Goal: Task Accomplishment & Management: Complete application form

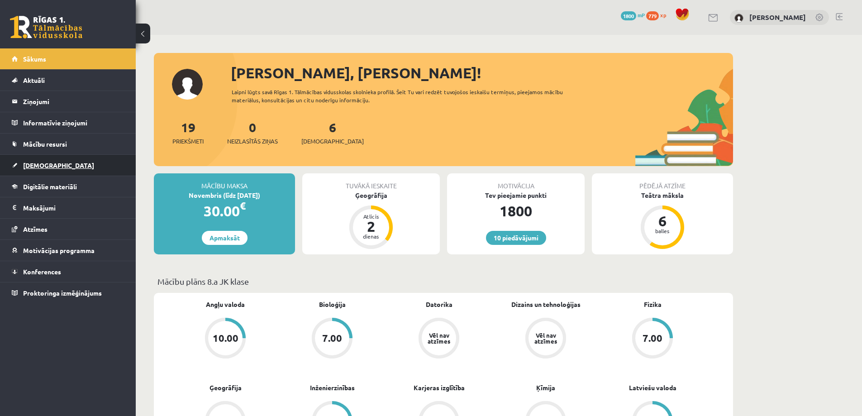
click at [38, 172] on link "[DEMOGRAPHIC_DATA]" at bounding box center [68, 165] width 113 height 21
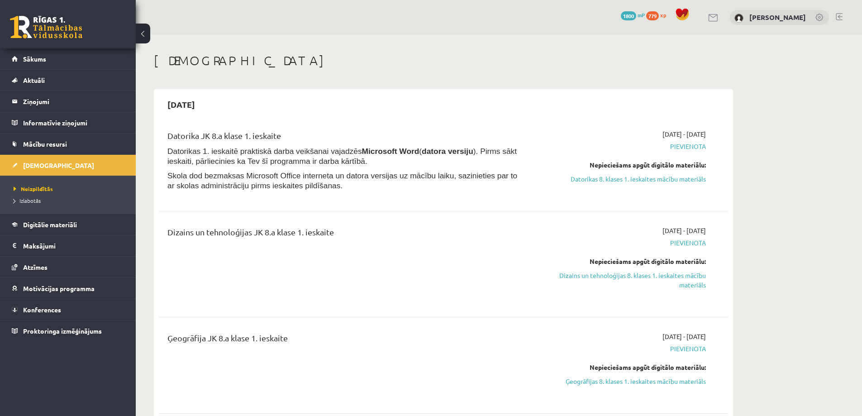
click at [637, 280] on link "Dizains un tehnoloģijas 8. klases 1. ieskaites mācību materiāls" at bounding box center [620, 279] width 171 height 19
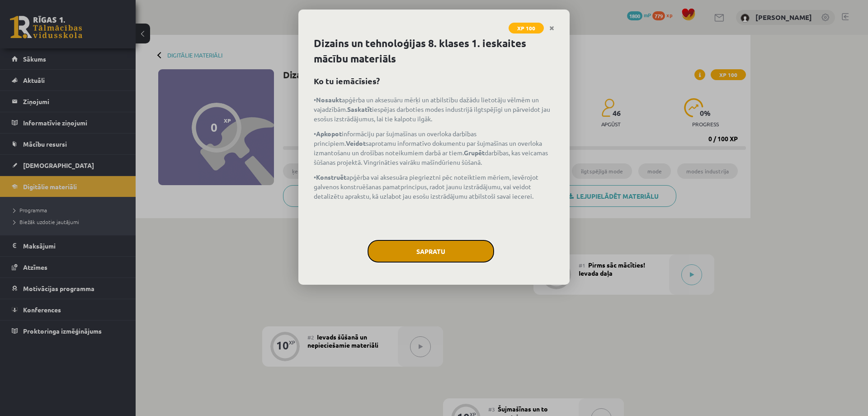
click at [469, 246] on button "Sapratu" at bounding box center [431, 251] width 127 height 23
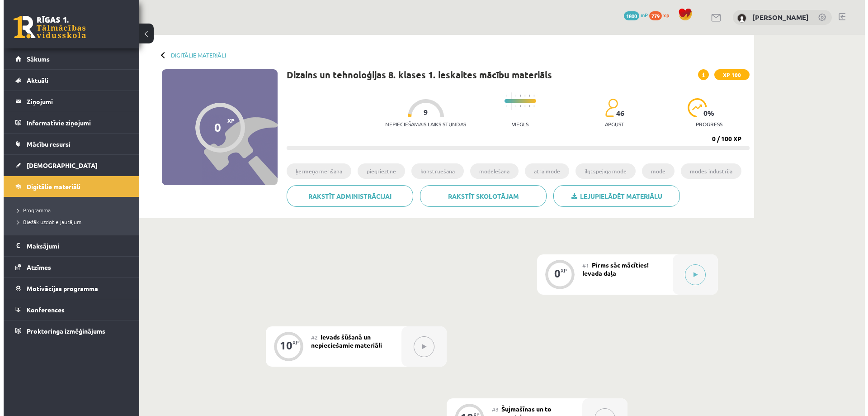
scroll to position [90, 0]
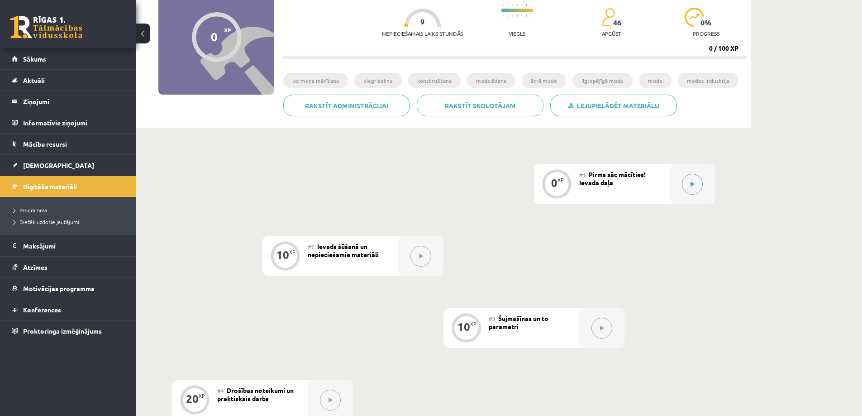
click at [680, 188] on div at bounding box center [691, 184] width 45 height 40
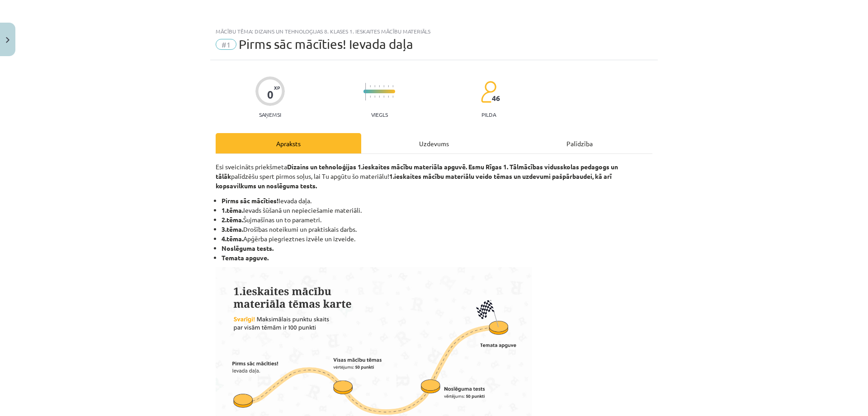
click at [453, 146] on div "Uzdevums" at bounding box center [434, 143] width 146 height 20
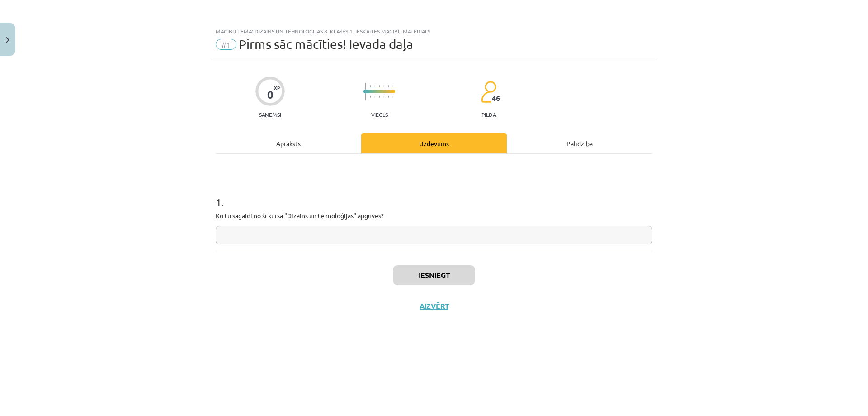
scroll to position [0, 0]
click at [330, 239] on input "text" at bounding box center [434, 235] width 437 height 19
click at [306, 147] on div "Apraksts" at bounding box center [289, 143] width 146 height 20
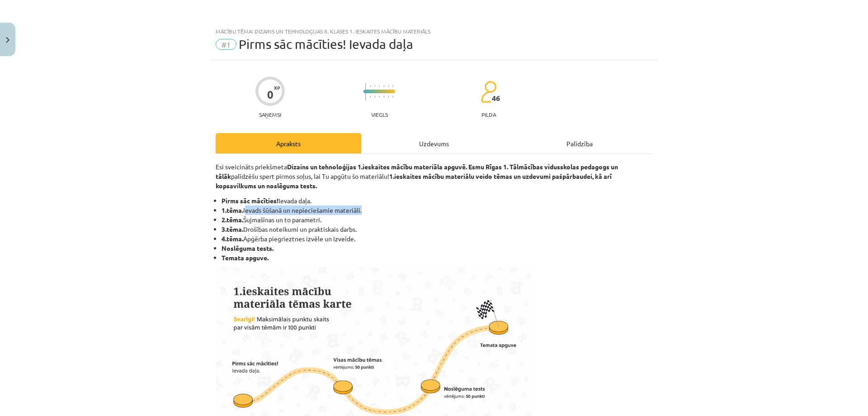
drag, startPoint x: 242, startPoint y: 210, endPoint x: 215, endPoint y: 210, distance: 27.6
click at [216, 214] on ul "Pirms sāc mācīties! Ievada daļa. 1.tēma. Ievads šūšanā un nepieciešamie materiā…" at bounding box center [434, 229] width 437 height 66
drag, startPoint x: 258, startPoint y: 210, endPoint x: 245, endPoint y: 209, distance: 13.6
click at [256, 210] on li "1.tēma. Ievads šūšanā un nepieciešamie materiāli." at bounding box center [437, 209] width 431 height 9
drag, startPoint x: 245, startPoint y: 209, endPoint x: 357, endPoint y: 211, distance: 112.2
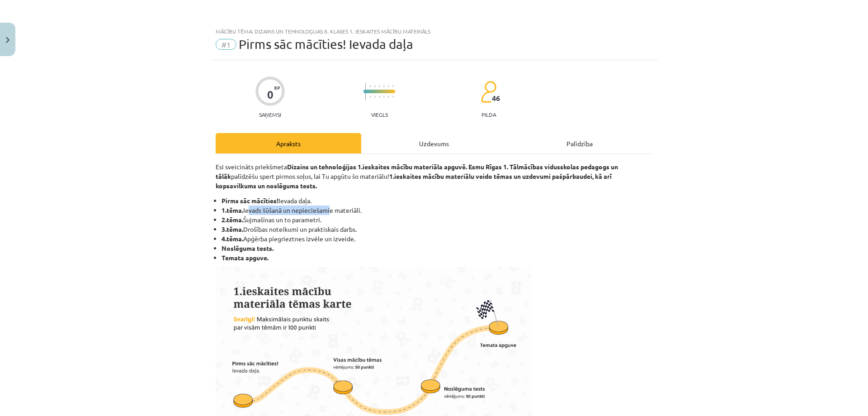
click at [334, 210] on li "1.tēma. Ievads šūšanā un nepieciešamie materiāli." at bounding box center [437, 209] width 431 height 9
click at [368, 212] on li "1.tēma. Ievads šūšanā un nepieciešamie materiāli." at bounding box center [437, 209] width 431 height 9
drag, startPoint x: 361, startPoint y: 209, endPoint x: 241, endPoint y: 214, distance: 120.0
click at [241, 214] on li "1.tēma. Ievads šūšanā un nepieciešamie materiāli." at bounding box center [437, 209] width 431 height 9
copy li "Ievads šūšanā un nepieciešamie materiāli."
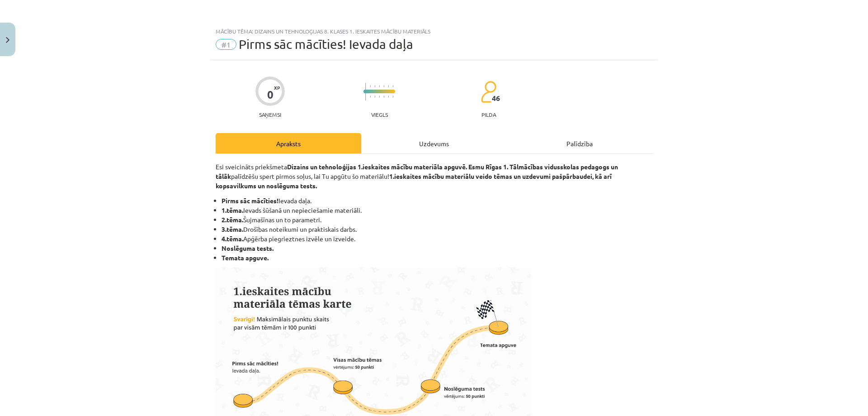
click at [416, 140] on div "Uzdevums" at bounding box center [434, 143] width 146 height 20
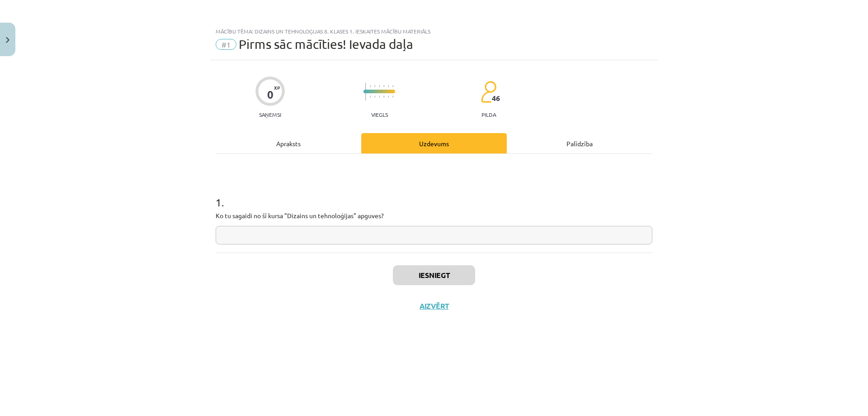
click at [351, 224] on div "1 . Ko tu sagaidi no šī kursa "Dizains un tehnoloģijas" apguves?" at bounding box center [434, 212] width 437 height 64
click at [349, 232] on input "text" at bounding box center [434, 235] width 437 height 19
type input "**********"
drag, startPoint x: 272, startPoint y: 112, endPoint x: 272, endPoint y: 118, distance: 5.4
click at [272, 114] on p "Saņemsi" at bounding box center [270, 114] width 29 height 6
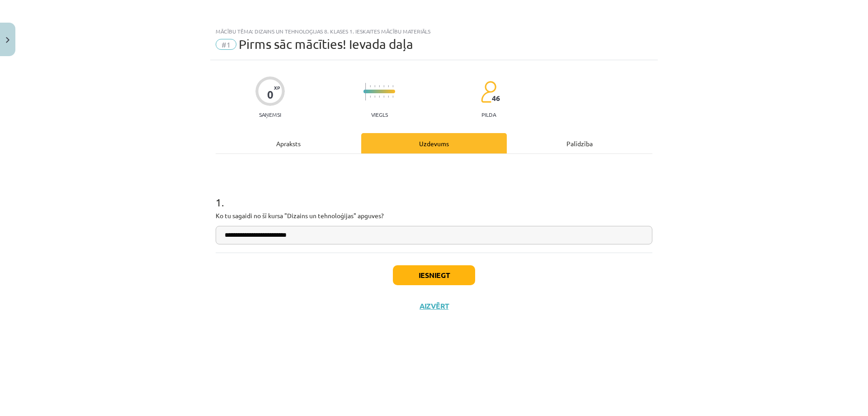
click at [291, 142] on div "Apraksts" at bounding box center [289, 143] width 146 height 20
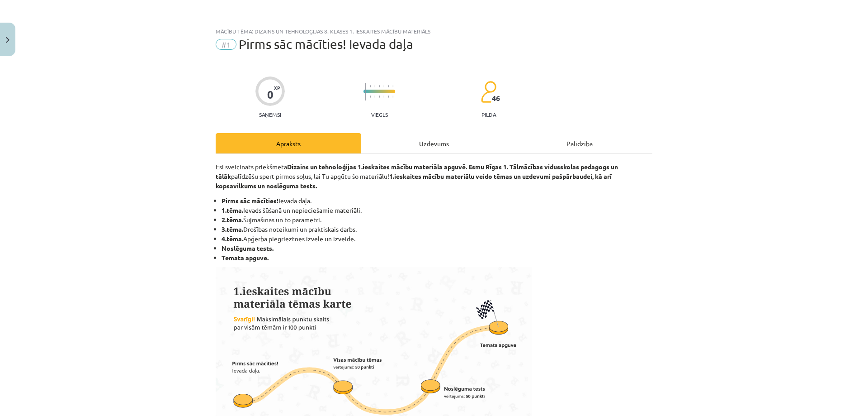
click at [403, 140] on div "Uzdevums" at bounding box center [434, 143] width 146 height 20
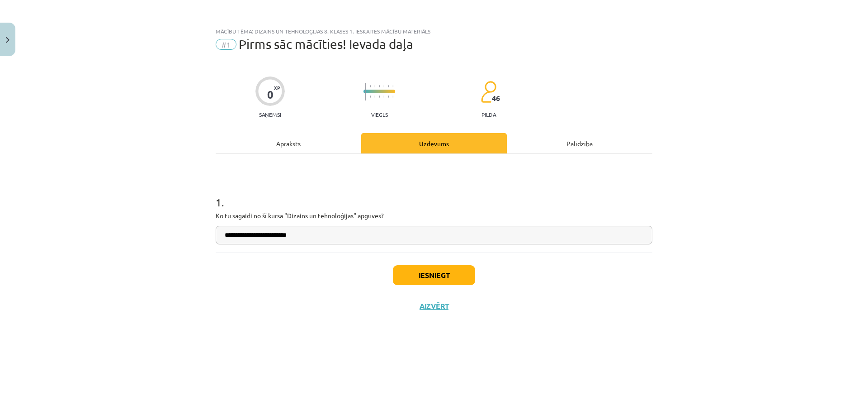
click at [289, 141] on div "Apraksts" at bounding box center [289, 143] width 146 height 20
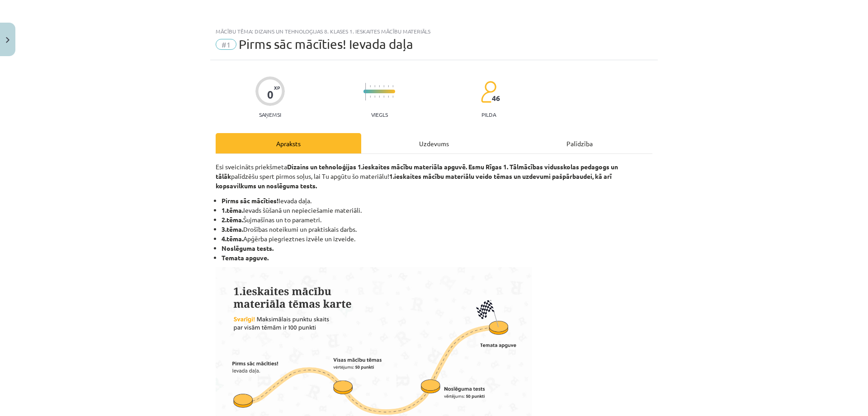
click at [408, 138] on div "Uzdevums" at bounding box center [434, 143] width 146 height 20
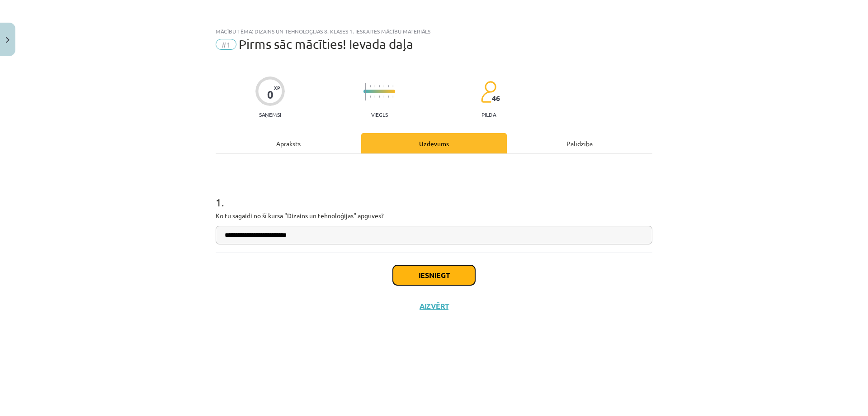
click at [417, 278] on button "Iesniegt" at bounding box center [434, 275] width 82 height 20
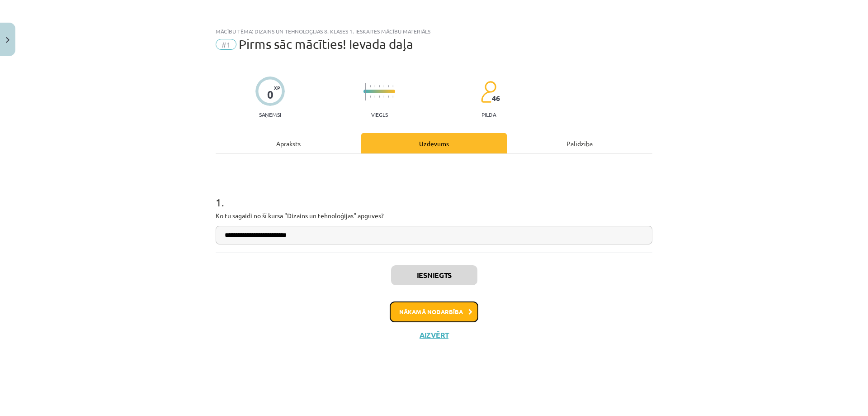
click at [429, 305] on button "Nākamā nodarbība" at bounding box center [434, 311] width 89 height 21
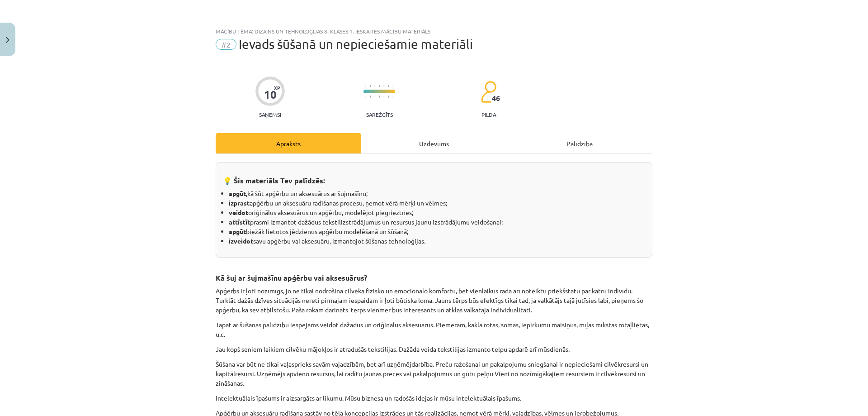
drag, startPoint x: 430, startPoint y: 164, endPoint x: 428, endPoint y: 151, distance: 13.2
click at [430, 163] on div "💡 Šis materiāls Tev palīdzēs: apgūt, kā šūt apģērbu un aksesuārus ar šujmašīnu;…" at bounding box center [434, 209] width 437 height 95
click at [428, 151] on div "Uzdevums" at bounding box center [434, 143] width 146 height 20
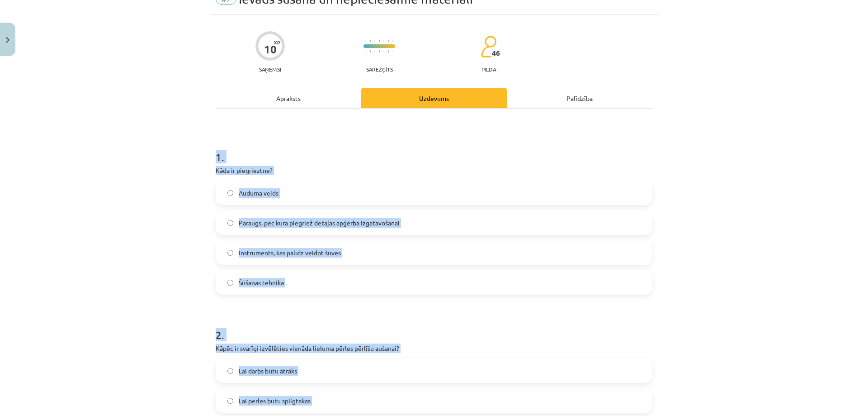
scroll to position [207, 0]
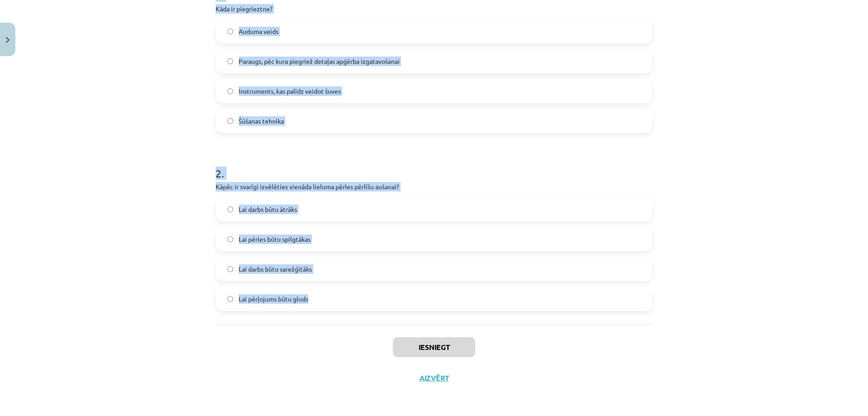
drag, startPoint x: 216, startPoint y: 157, endPoint x: 398, endPoint y: 299, distance: 231.1
click at [398, 299] on form "1 . Kāda ir piegrieztne? Auduma veids Paraugs, pēc kura piegriež detaļas apģērb…" at bounding box center [434, 141] width 437 height 337
copy form "1 . Kāda ir piegrieztne? Auduma veids Paraugs, pēc kura piegriež detaļas apģērb…"
click at [142, 228] on div "Mācību tēma: Dizains un tehnoloģijas 8. klases 1. ieskaites mācību materiāls #2…" at bounding box center [434, 208] width 868 height 416
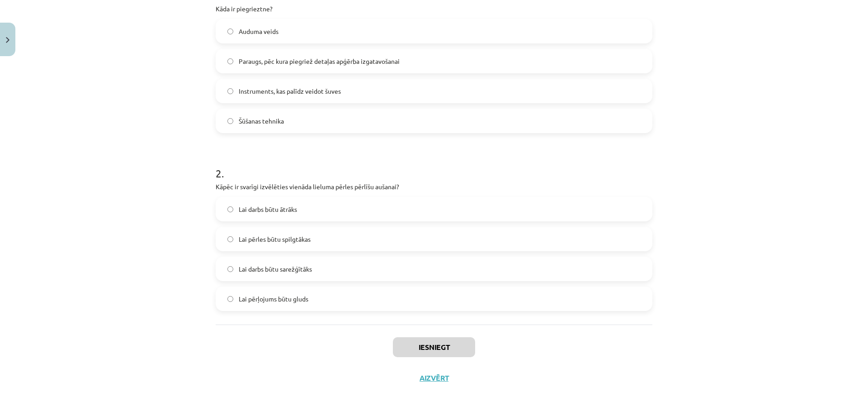
scroll to position [161, 0]
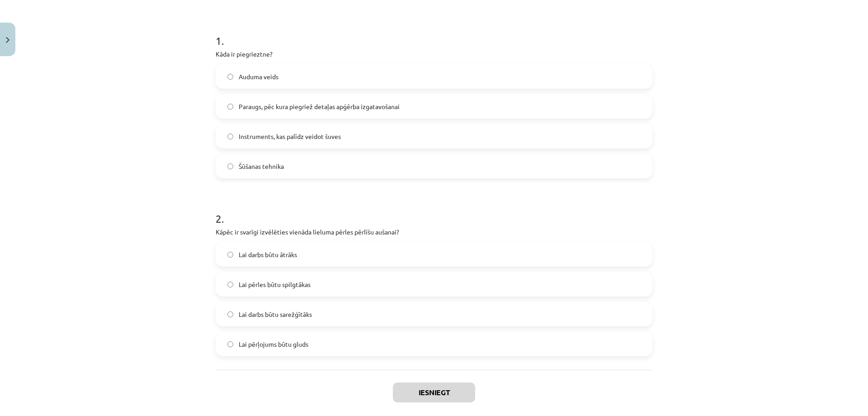
click at [251, 105] on span "Paraugs, pēc kura piegriež detaļas apģērba izgatavošanai" at bounding box center [319, 106] width 161 height 9
click at [265, 346] on span "Lai pērļojums būtu gluds" at bounding box center [274, 343] width 70 height 9
click at [413, 380] on div "Iesniegt Aizvērt" at bounding box center [434, 401] width 437 height 63
click at [418, 389] on button "Iesniegt" at bounding box center [434, 392] width 82 height 20
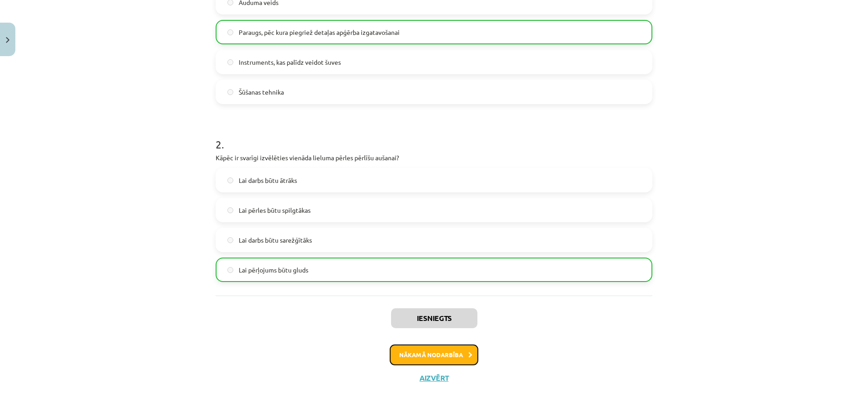
click at [412, 353] on button "Nākamā nodarbība" at bounding box center [434, 354] width 89 height 21
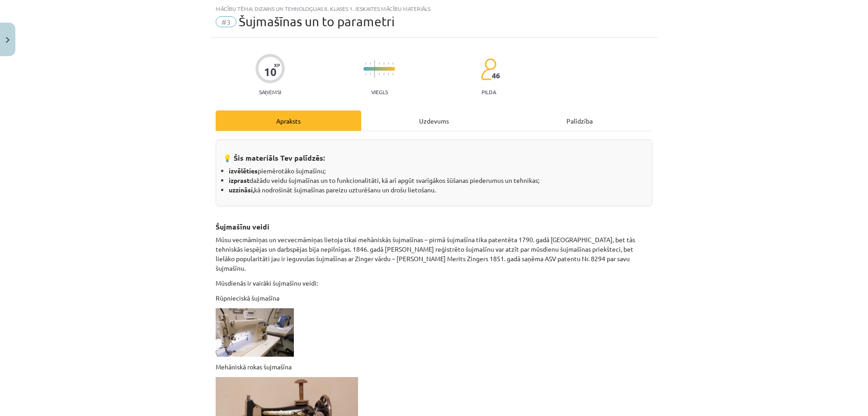
click at [427, 125] on div "Uzdevums" at bounding box center [434, 120] width 146 height 20
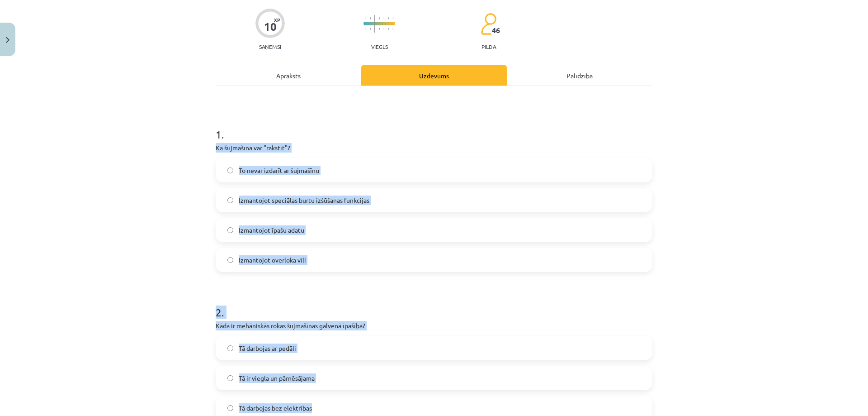
scroll to position [207, 0]
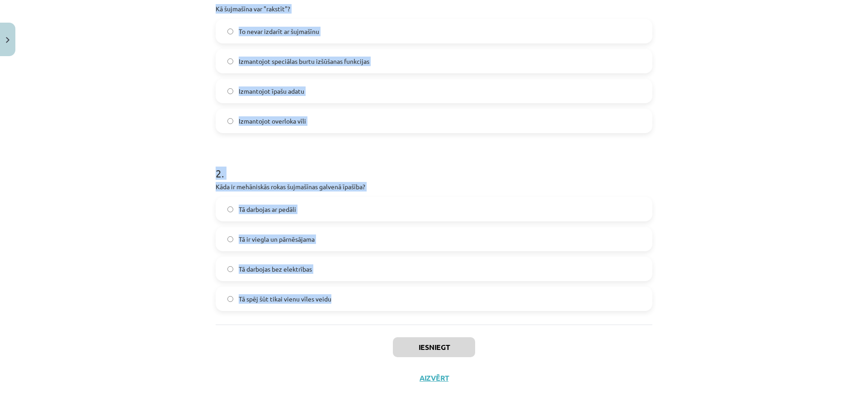
drag, startPoint x: 210, startPoint y: 147, endPoint x: 338, endPoint y: 322, distance: 216.2
click at [338, 322] on div "10 XP Saņemsi Viegls 46 pilda Apraksts Uzdevums Palīdzība 1 . Kā šujmašīna var …" at bounding box center [434, 123] width 448 height 540
copy form "Kā šujmašīna var "rakstīt"? To nevar izdarīt ar šujmašīnu Izmantojot speciālas …"
click at [264, 64] on span "Izmantojot speciālas burtu izšūšanas funkcijas" at bounding box center [304, 61] width 131 height 9
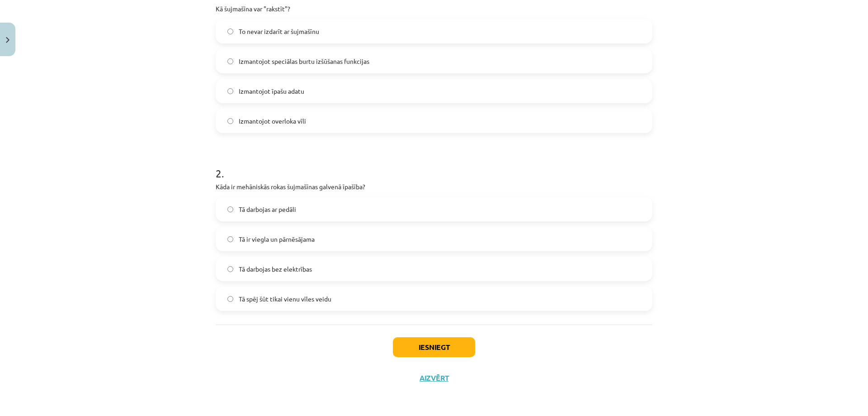
click at [264, 271] on span "Tā darbojas bez elektrības" at bounding box center [275, 268] width 73 height 9
click at [422, 338] on button "Iesniegt" at bounding box center [434, 347] width 82 height 20
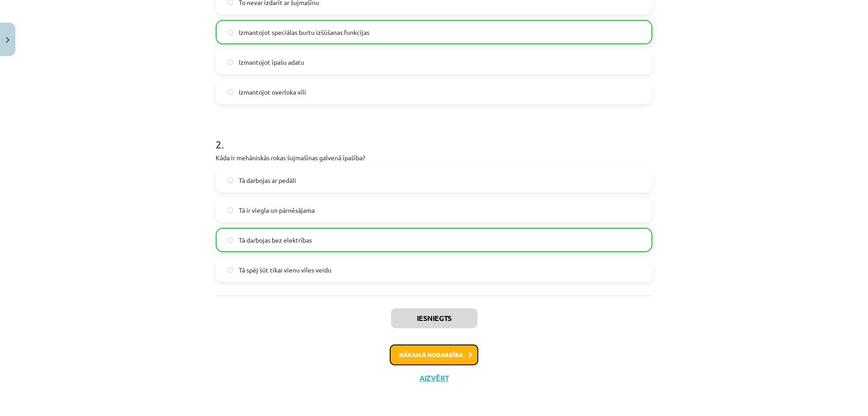
click at [421, 359] on button "Nākamā nodarbība" at bounding box center [434, 354] width 89 height 21
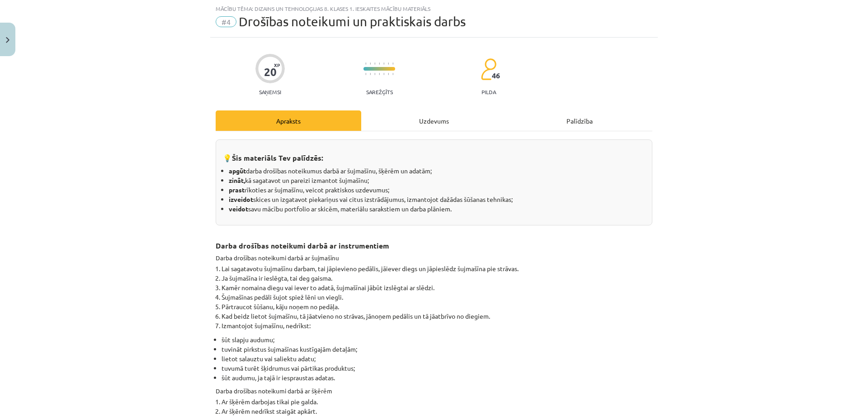
click at [420, 119] on div "Uzdevums" at bounding box center [434, 120] width 146 height 20
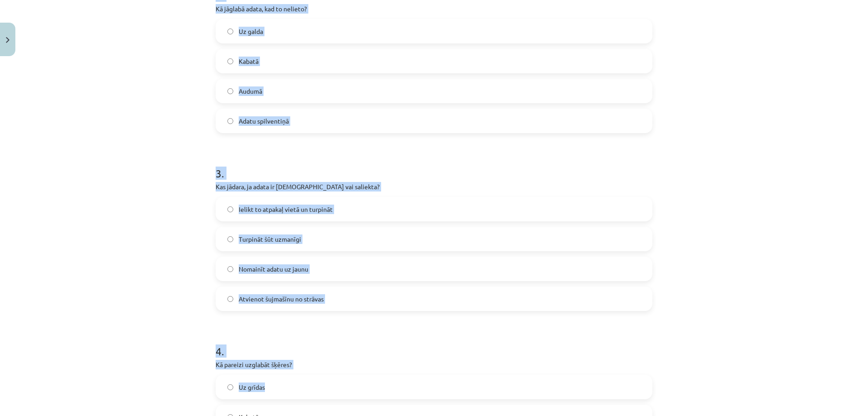
scroll to position [562, 0]
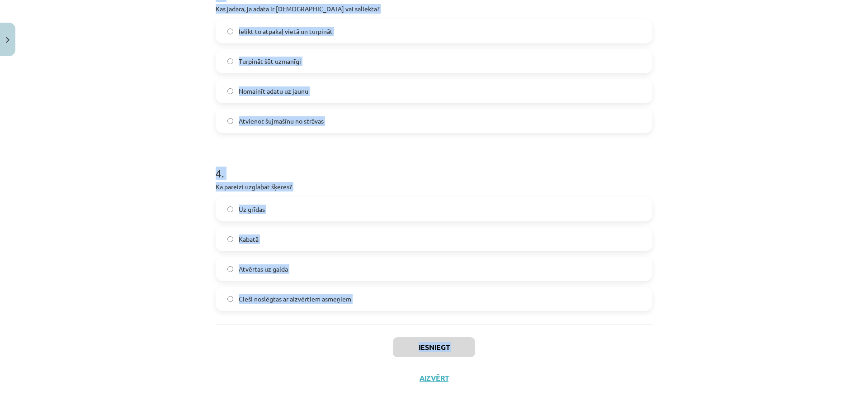
drag, startPoint x: 208, startPoint y: 179, endPoint x: 352, endPoint y: 378, distance: 246.5
copy div "1 . Kā jārīkojas, ja šujmašīnas pedālis ir bojāts? Izslēgt gaismu un gaidīt Tur…"
click at [776, 153] on div "Mācību tēma: Dizains un tehnoloģijas 8. klases 1. ieskaites mācību materiāls #4…" at bounding box center [434, 208] width 868 height 416
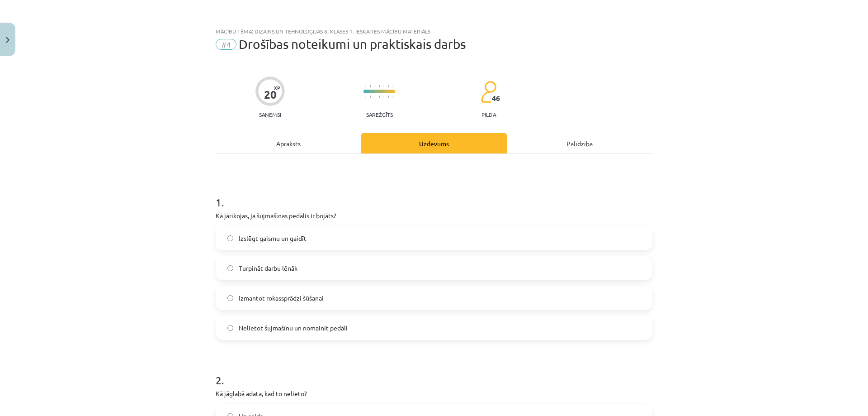
scroll to position [45, 0]
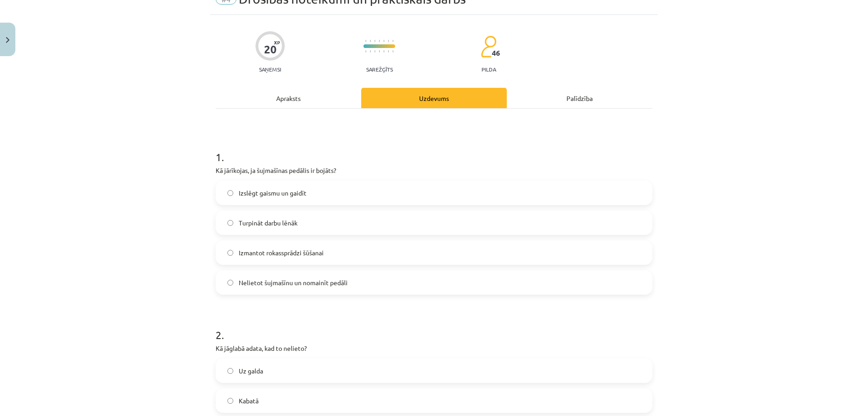
click at [263, 285] on span "Nelietot šujmašīnu un nomainīt pedāli" at bounding box center [293, 282] width 109 height 9
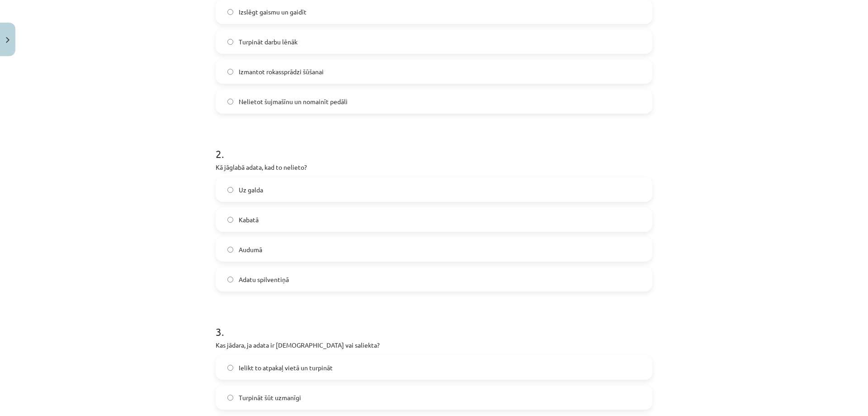
click at [255, 277] on span "Adatu spilventiņā" at bounding box center [264, 279] width 50 height 9
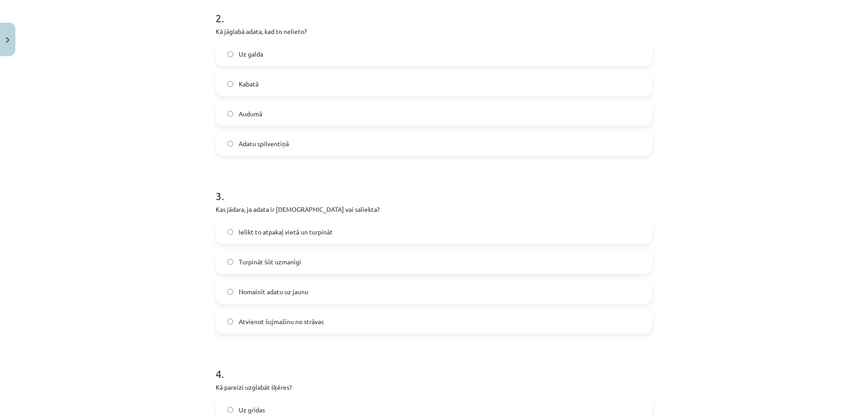
click at [273, 294] on span "Nomainīt adatu uz jaunu" at bounding box center [274, 291] width 70 height 9
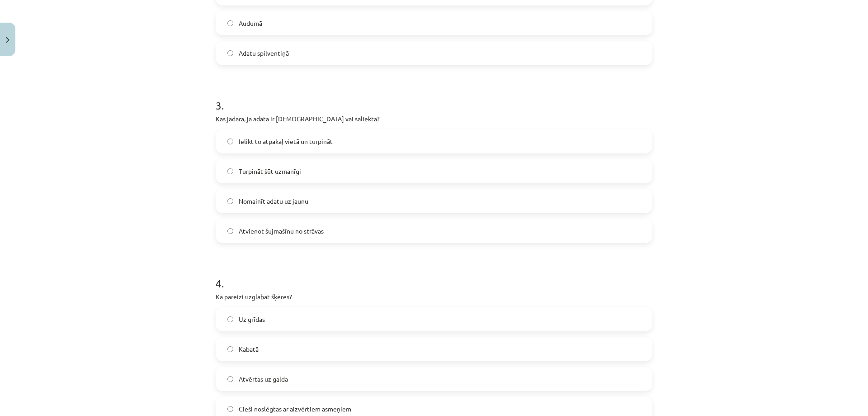
scroll to position [498, 0]
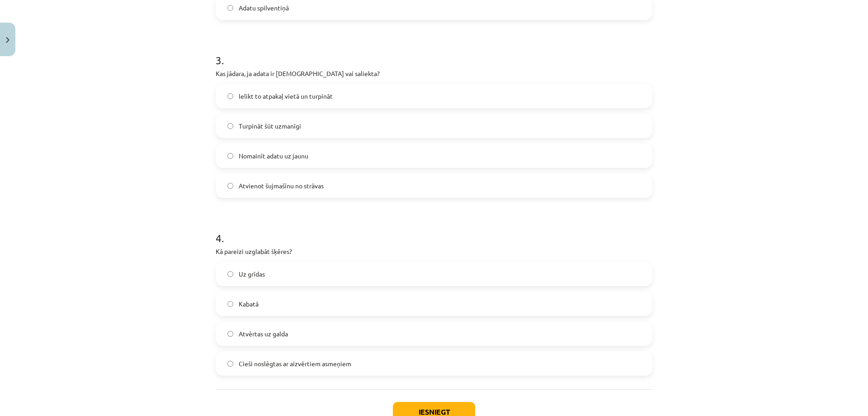
click at [274, 364] on span "Cieši noslēgtas ar aizvērtiem asmeņiem" at bounding box center [295, 363] width 113 height 9
click at [404, 405] on button "Iesniegt" at bounding box center [434, 412] width 82 height 20
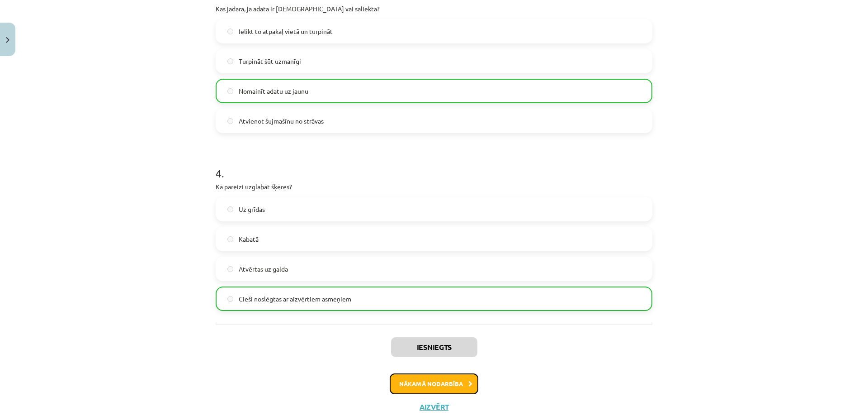
click at [415, 380] on button "Nākamā nodarbība" at bounding box center [434, 383] width 89 height 21
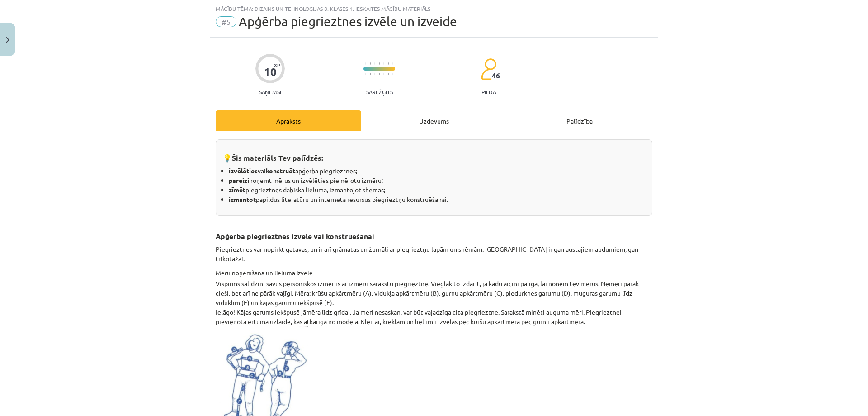
click at [408, 117] on div "Uzdevums" at bounding box center [434, 120] width 146 height 20
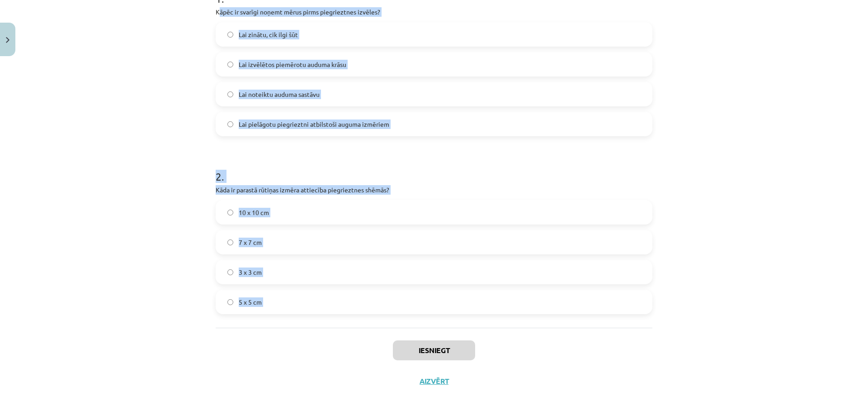
scroll to position [207, 0]
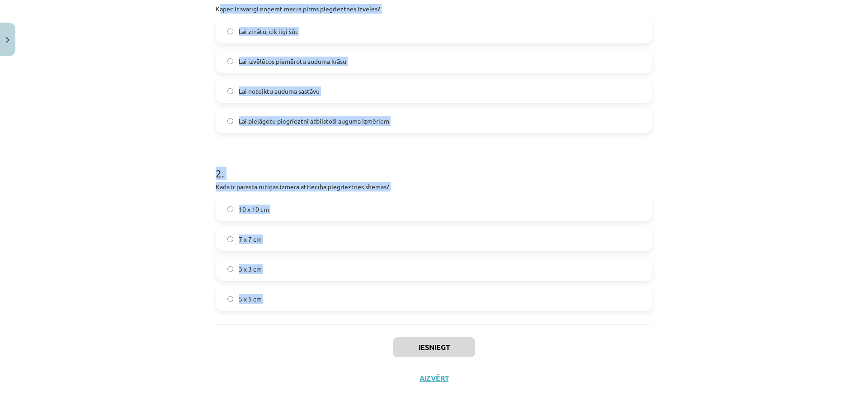
drag, startPoint x: 216, startPoint y: 194, endPoint x: 370, endPoint y: 341, distance: 212.7
click at [370, 341] on div "10 XP Saņemsi Sarežģīts 46 pilda Apraksts Uzdevums Palīdzība 1 . Kāpēc ir svarī…" at bounding box center [434, 123] width 448 height 540
copy form "āpēc ir svarīgi noņemt mērus pirms piegrieztnes izvēles? Lai zinātu, cik ilgi š…"
click at [692, 243] on div "Mācību tēma: Dizains un tehnoloģijas 8. klases 1. ieskaites mācību materiāls #5…" at bounding box center [434, 208] width 868 height 416
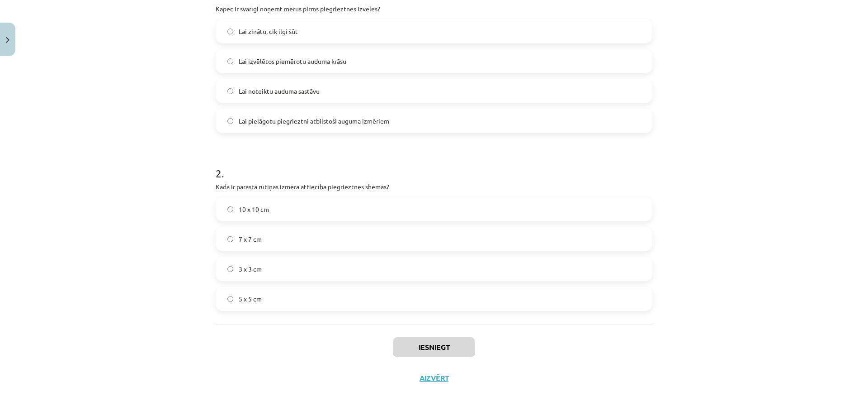
click at [239, 303] on span "5 x 5 cm" at bounding box center [250, 298] width 23 height 9
click at [296, 118] on span "Lai pielāgotu piegrieztni atbilstoši auguma izmēriem" at bounding box center [314, 120] width 151 height 9
click at [452, 349] on button "Iesniegt" at bounding box center [434, 347] width 82 height 20
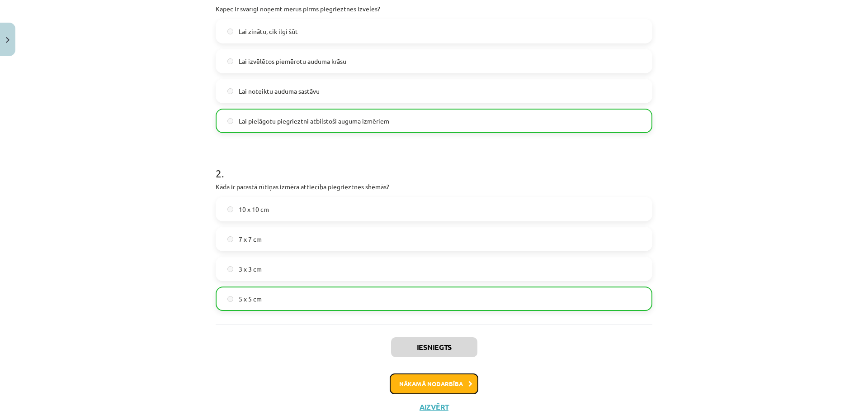
click at [422, 378] on button "Nākamā nodarbība" at bounding box center [434, 383] width 89 height 21
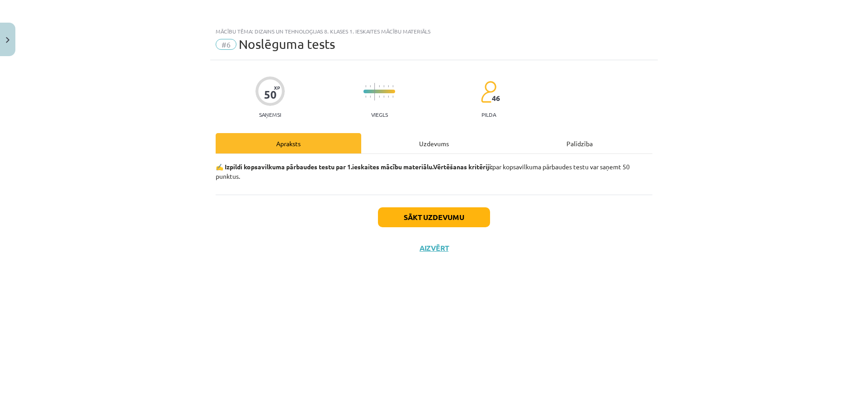
scroll to position [0, 0]
click at [423, 137] on div "Uzdevums" at bounding box center [434, 143] width 146 height 20
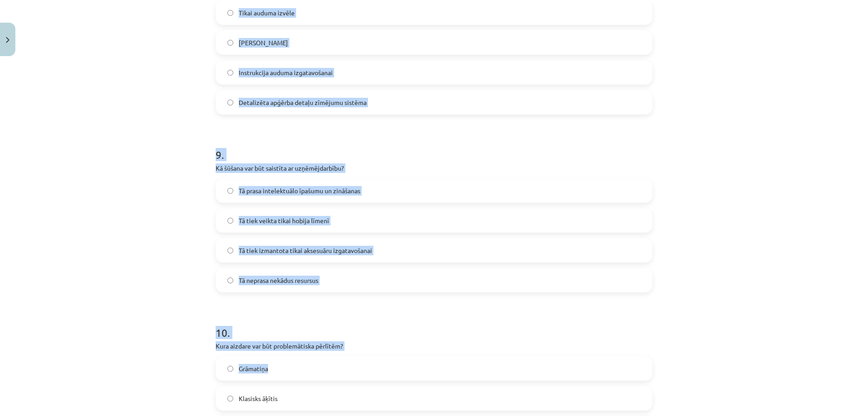
scroll to position [1652, 0]
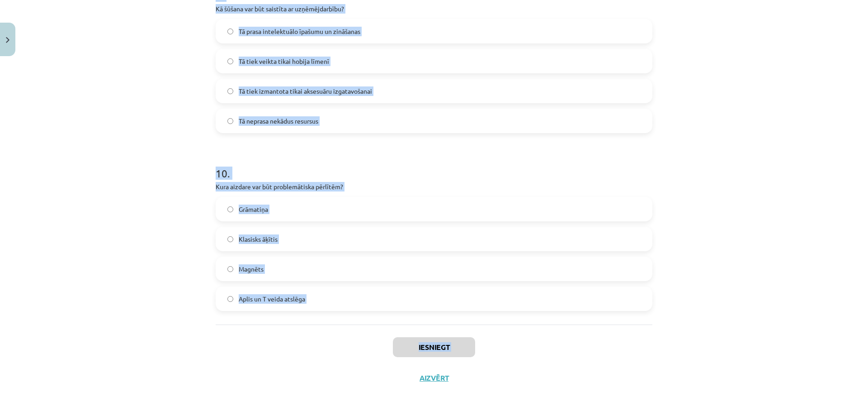
drag, startPoint x: 211, startPoint y: 202, endPoint x: 353, endPoint y: 360, distance: 212.4
copy div "8 . Lorem ipsumdol sit ametcons adipiscingel seddoeiu? T) Incid utlaboree dolor…"
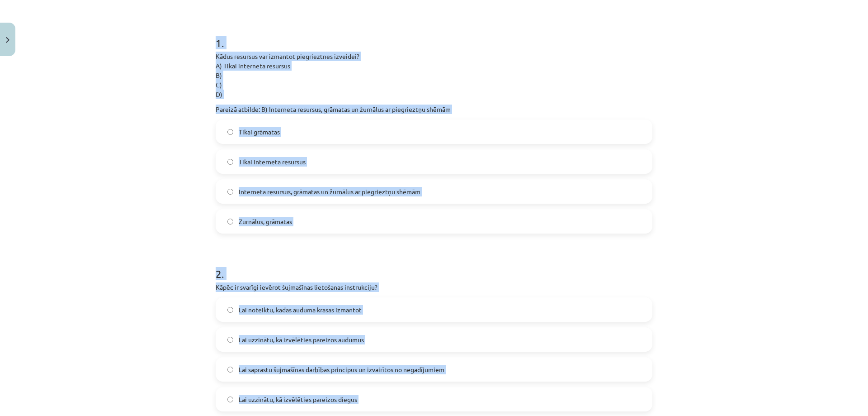
click at [156, 185] on div "Mācību tēma: Dizains un tehnoloģijas 8. klases 1. ieskaites mācību materiāls #6…" at bounding box center [434, 208] width 868 height 416
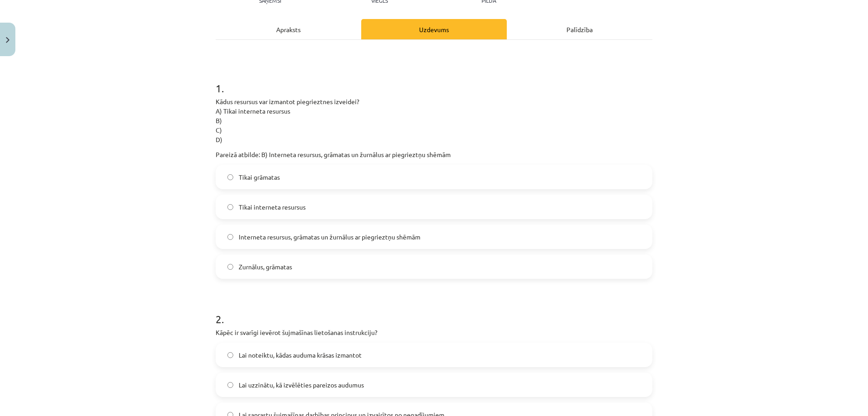
click at [257, 233] on span "Interneta resursus, grāmatas un žurnālus ar piegrieztņu shēmām" at bounding box center [330, 236] width 182 height 9
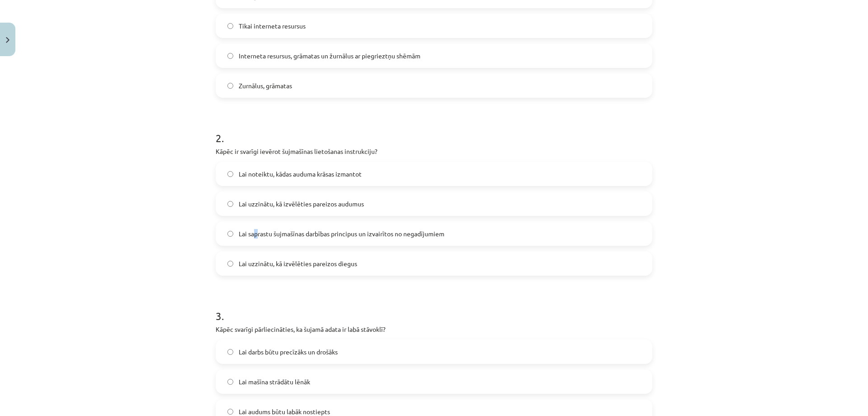
click at [253, 232] on span "Lai saprastu šujmašīnas darbības principus un izvairītos no negadījumiem" at bounding box center [342, 233] width 206 height 9
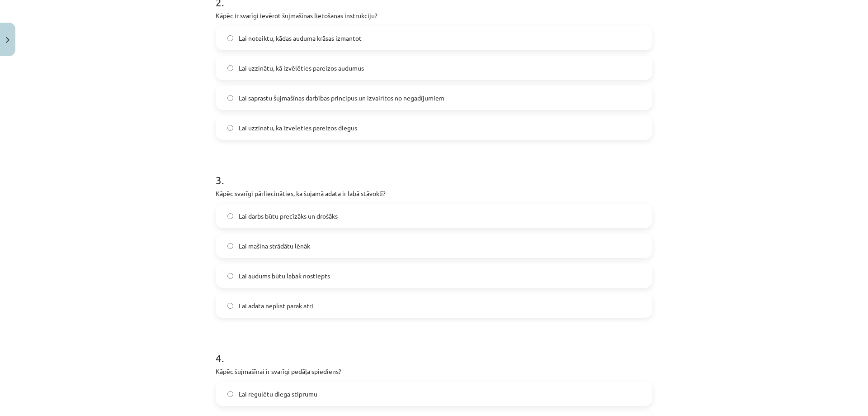
click at [255, 215] on span "Lai darbs būtu precīzāks un drošāks" at bounding box center [288, 215] width 99 height 9
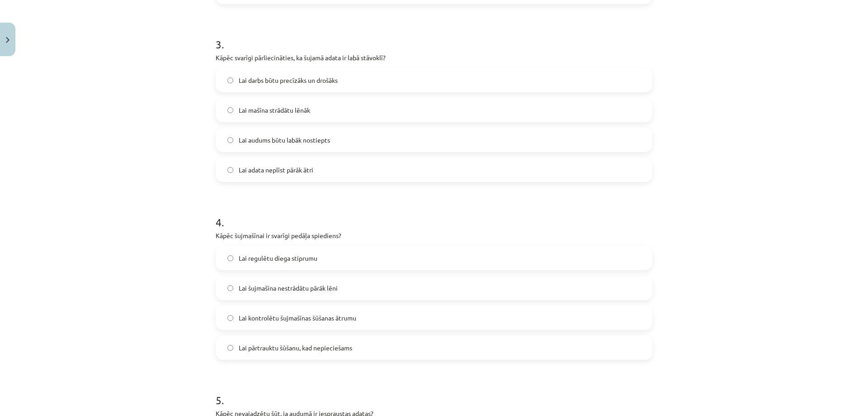
click at [259, 319] on span "Lai kontrolētu šujmašīnas šūšanas ātrumu" at bounding box center [298, 317] width 118 height 9
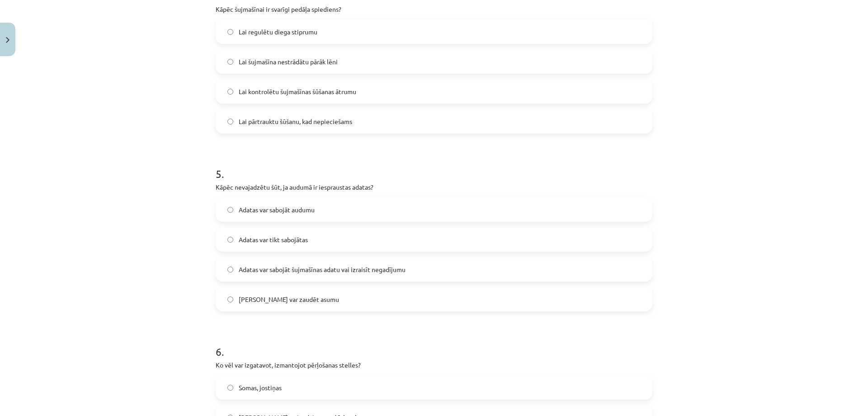
click at [261, 268] on span "Adatas var sabojāt šujmašīnas adatu vai izraisīt negadījumu" at bounding box center [322, 269] width 167 height 9
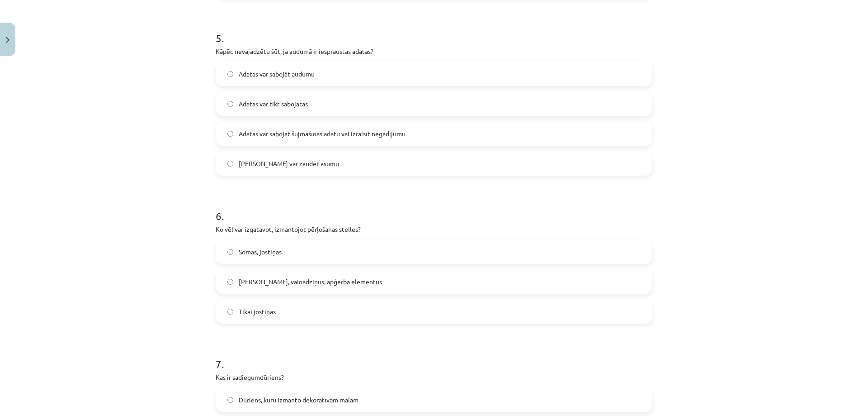
click at [257, 282] on span "[PERSON_NAME], vainadziņus, apģērba elementus" at bounding box center [310, 281] width 143 height 9
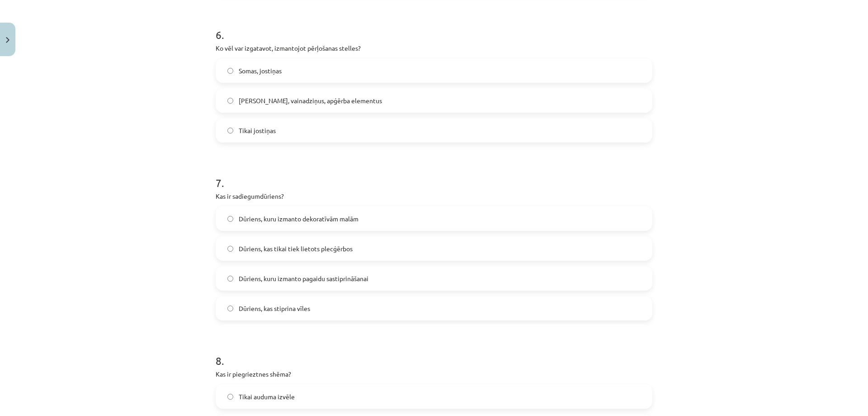
click at [266, 276] on span "Dūriens, kuru izmanto pagaidu sastiprināšanai" at bounding box center [304, 278] width 130 height 9
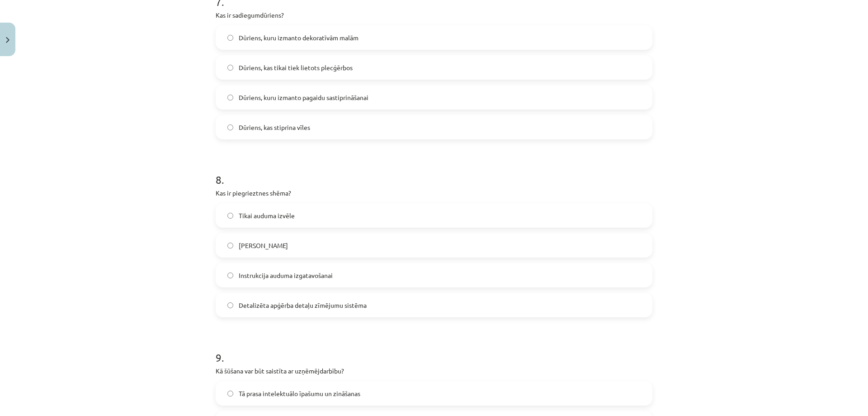
click at [255, 301] on span "Detalizēta apģērba detaļu zīmējumu sistēma" at bounding box center [303, 304] width 128 height 9
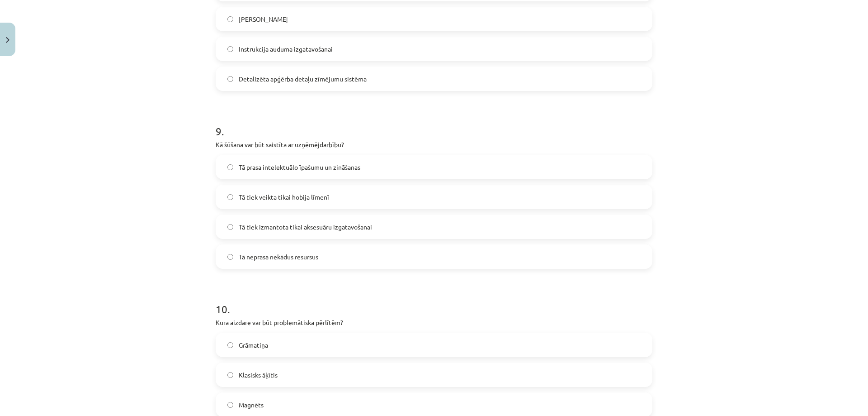
scroll to position [1607, 0]
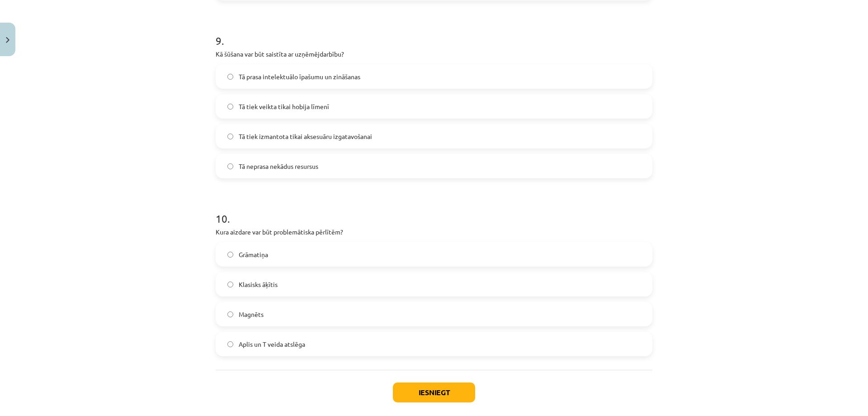
click at [231, 72] on label "Tā prasa intelektuālo īpašumu un zināšanas" at bounding box center [434, 76] width 435 height 23
click at [252, 314] on span "Magnēts" at bounding box center [251, 313] width 25 height 9
click at [396, 385] on button "Iesniegt" at bounding box center [434, 392] width 82 height 20
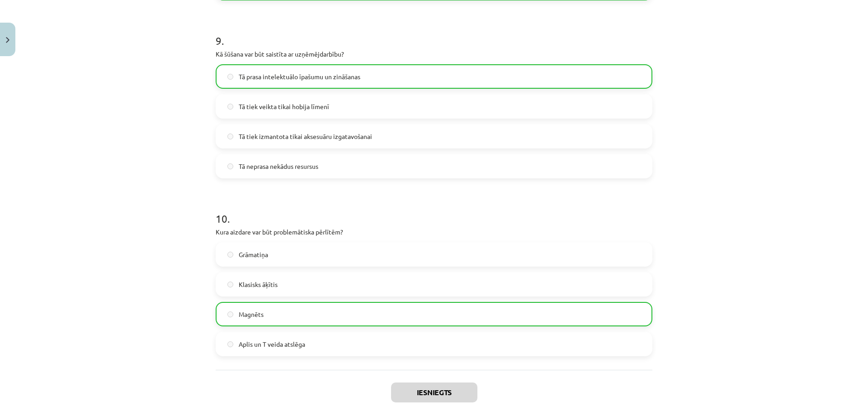
scroll to position [1681, 0]
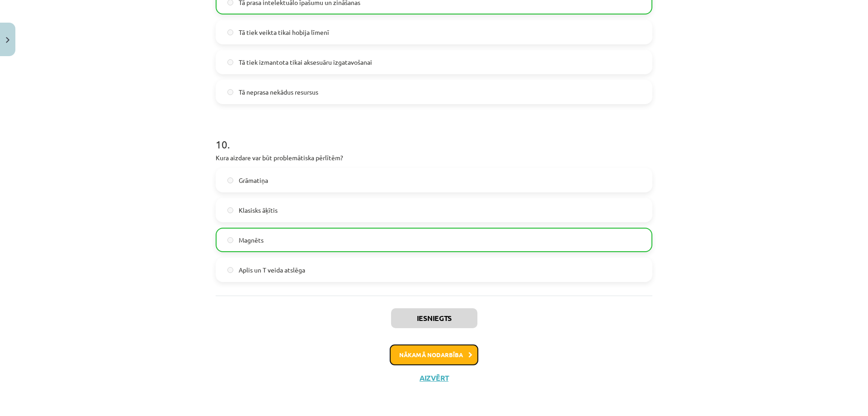
click at [421, 353] on button "Nākamā nodarbība" at bounding box center [434, 354] width 89 height 21
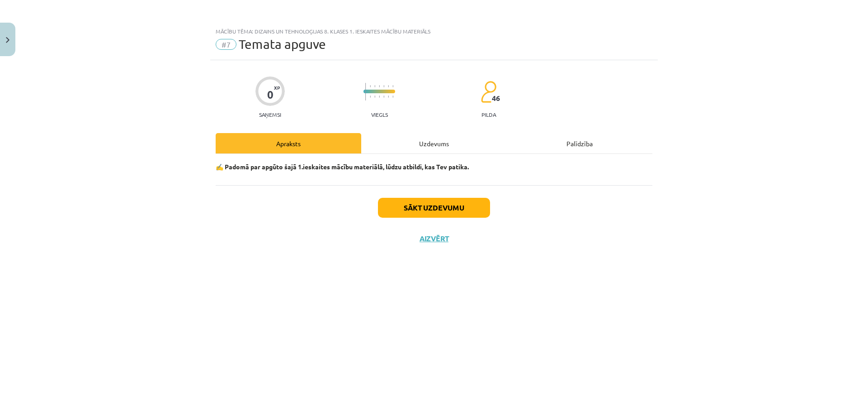
scroll to position [0, 0]
click at [410, 129] on div "0 XP Saņemsi Viegls 46 pilda Apraksts Uzdevums Palīdzība ✍️ Padomā par apgūto š…" at bounding box center [434, 226] width 448 height 333
click at [411, 140] on div "Uzdevums" at bounding box center [434, 143] width 146 height 20
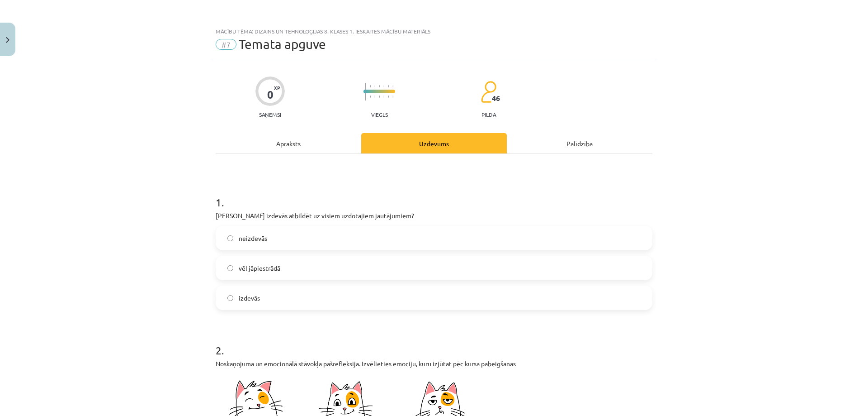
click at [249, 299] on span "izdevās" at bounding box center [249, 297] width 21 height 9
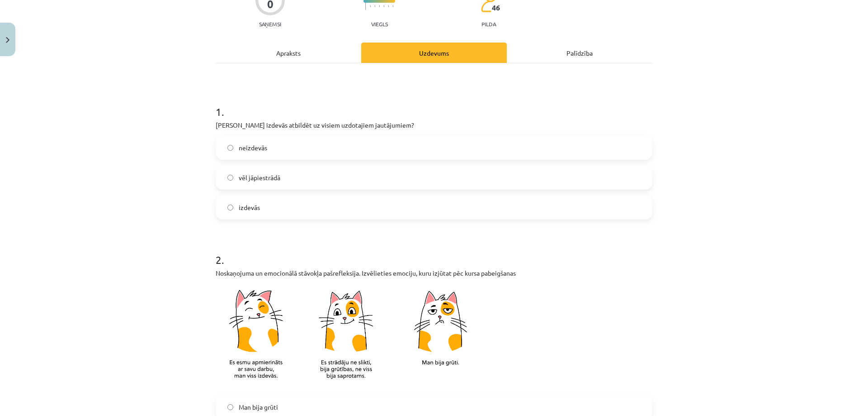
scroll to position [226, 0]
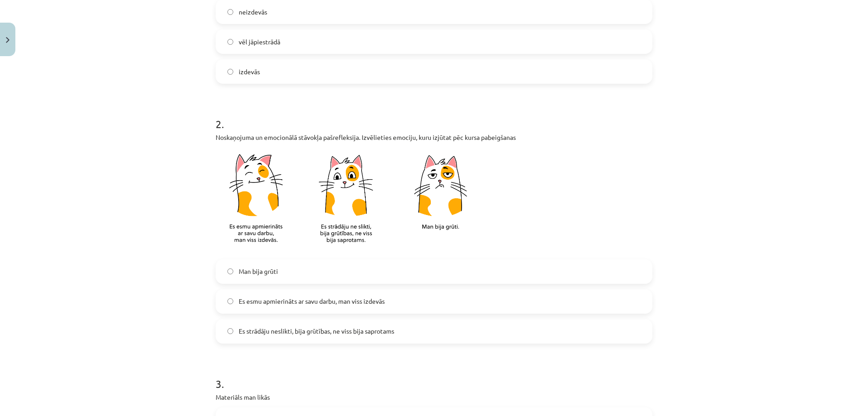
click at [258, 299] on span "Es esmu apmierināts ar savu darbu, man viss izdevās" at bounding box center [312, 300] width 146 height 9
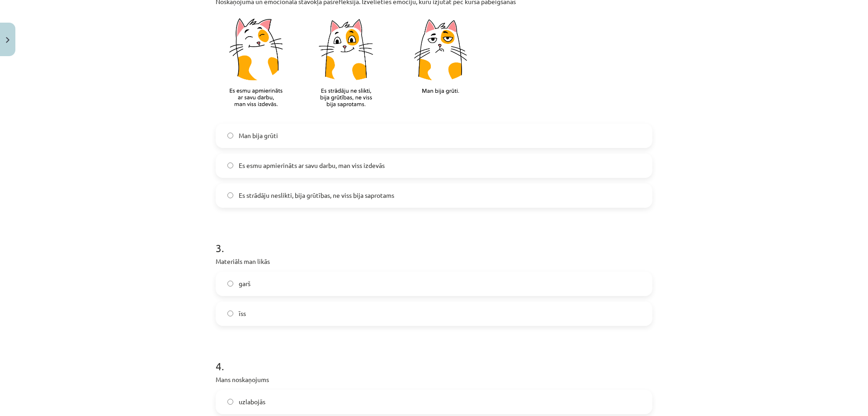
scroll to position [498, 0]
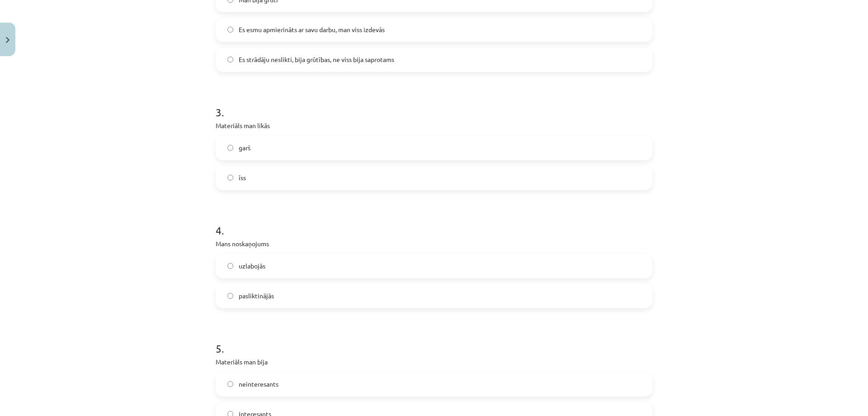
click at [223, 263] on label "uzlabojās" at bounding box center [434, 266] width 435 height 23
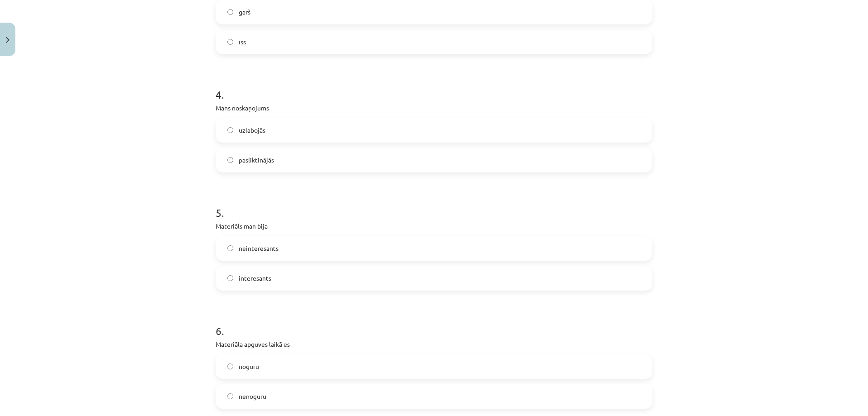
click at [231, 279] on label "interesants" at bounding box center [434, 278] width 435 height 23
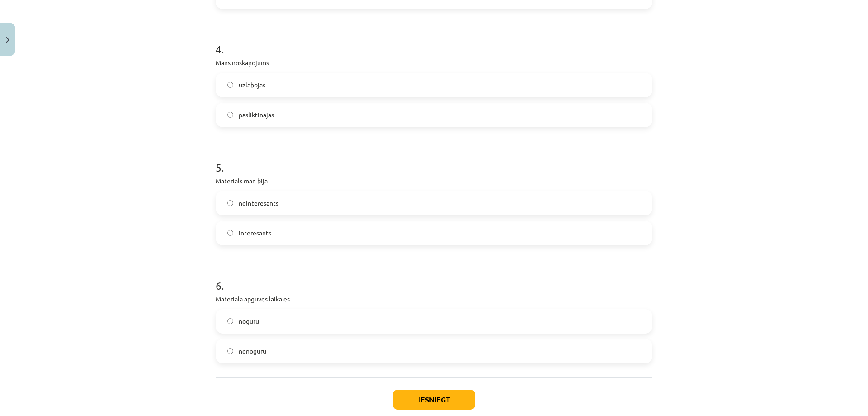
click at [234, 319] on label "noguru" at bounding box center [434, 321] width 435 height 23
click at [403, 400] on button "Iesniegt" at bounding box center [434, 399] width 82 height 20
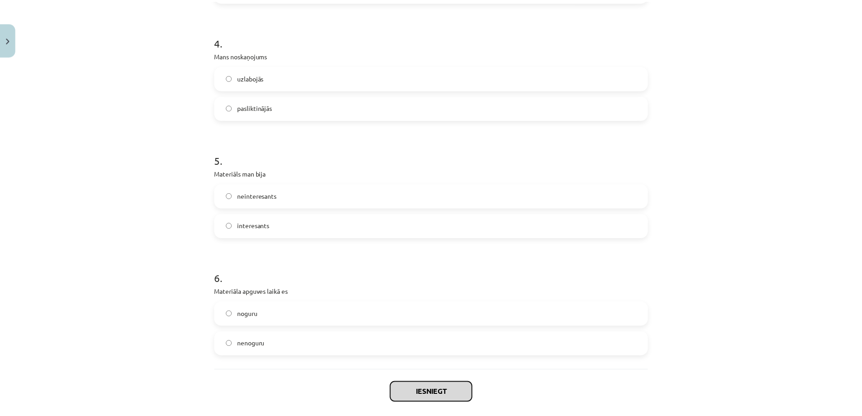
scroll to position [731, 0]
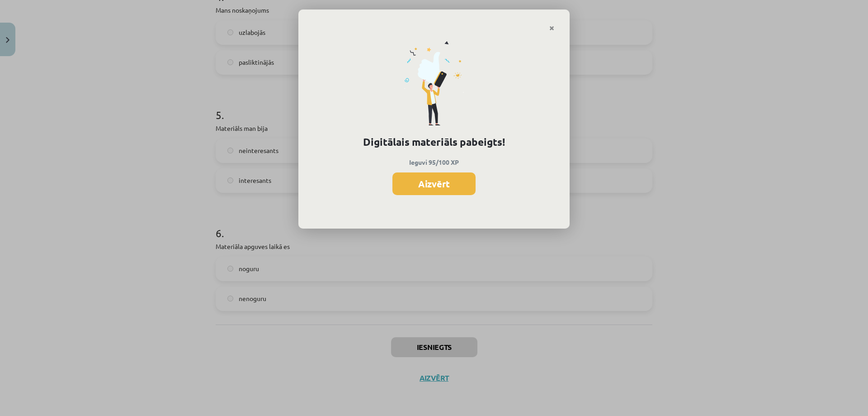
click at [440, 176] on button "Aizvērt" at bounding box center [434, 183] width 83 height 23
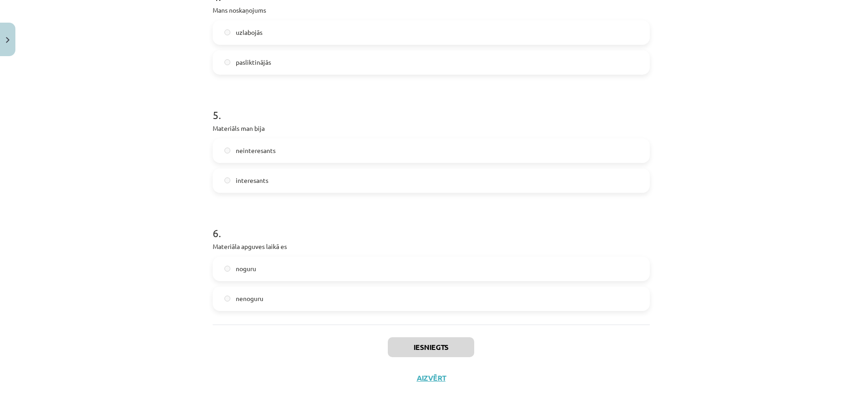
click at [430, 385] on div "Iesniegts Aizvērt" at bounding box center [431, 355] width 437 height 63
click at [429, 377] on button "Aizvērt" at bounding box center [431, 377] width 34 height 9
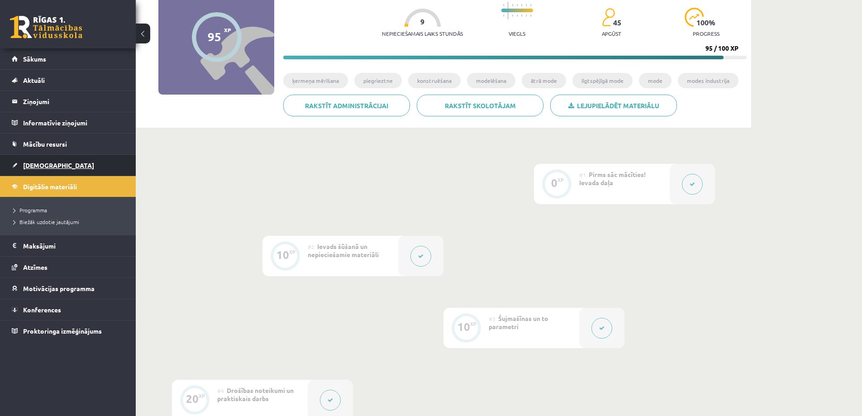
click at [38, 162] on span "[DEMOGRAPHIC_DATA]" at bounding box center [58, 165] width 71 height 8
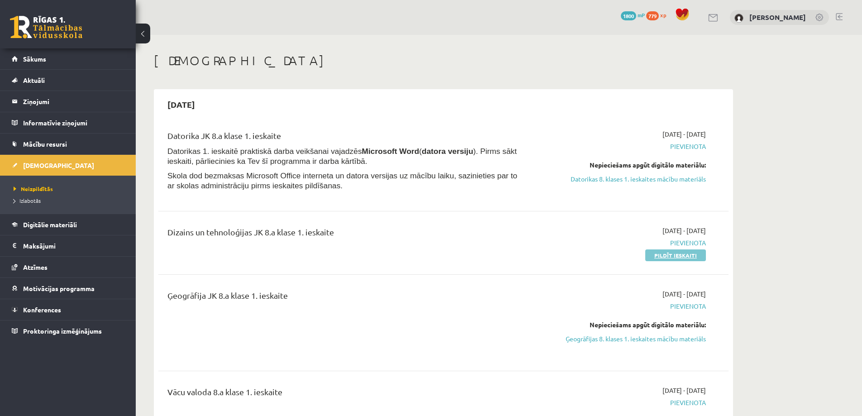
click at [680, 256] on link "Pildīt ieskaiti" at bounding box center [675, 255] width 61 height 12
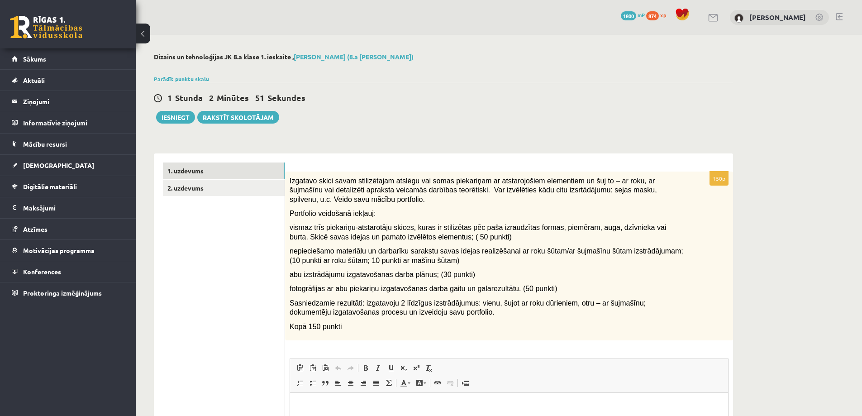
scroll to position [45, 0]
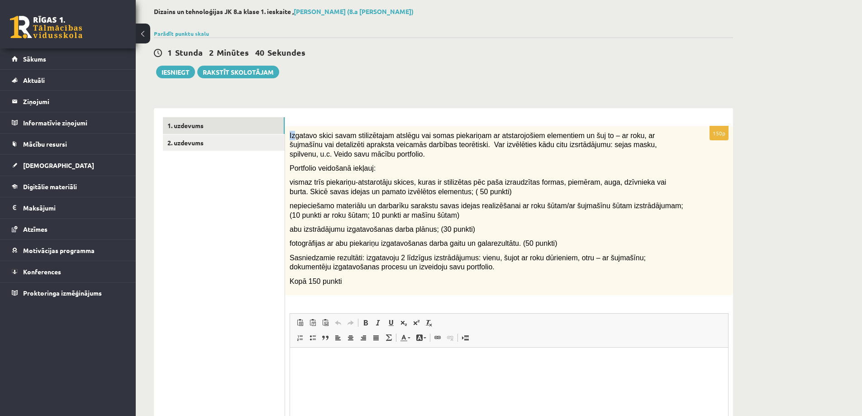
click at [294, 136] on span "Izgatavo skici savam stilizētajam atslēgu vai somas piekariņam ar atstarojošiem…" at bounding box center [472, 145] width 367 height 26
click at [240, 151] on link "2. uzdevums" at bounding box center [224, 142] width 122 height 17
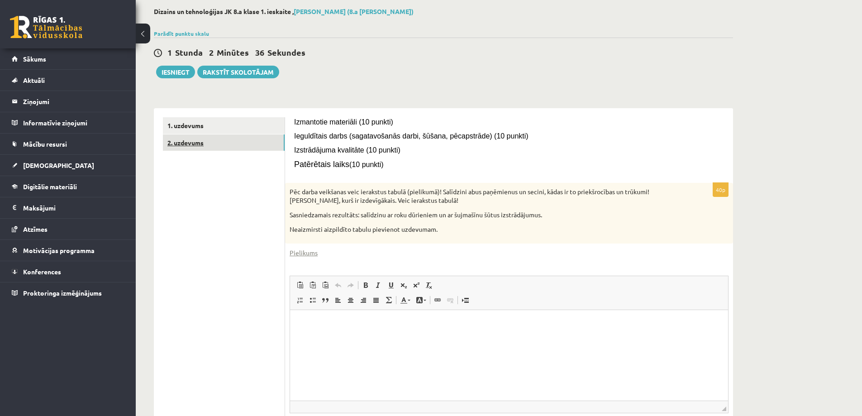
scroll to position [0, 0]
click at [253, 127] on link "1. uzdevums" at bounding box center [224, 125] width 122 height 17
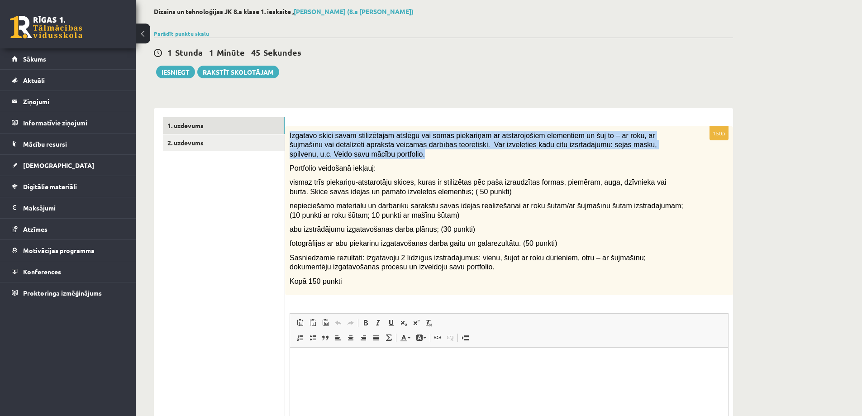
drag, startPoint x: 289, startPoint y: 136, endPoint x: 596, endPoint y: 157, distance: 307.4
click at [596, 157] on div "Izgatavo skici savam stilizētajam atslēgu vai somas piekariņam ar atstarojošiem…" at bounding box center [509, 210] width 448 height 169
copy span "Izgatavo skici savam stilizētajam atslēgu vai somas piekariņam ar atstarojošiem…"
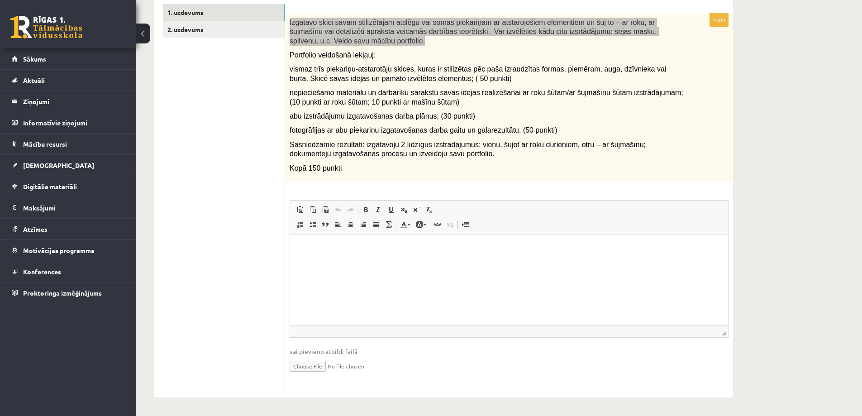
click at [313, 261] on html at bounding box center [509, 248] width 438 height 28
paste body "Editor, wiswyg-editor-user-answer-47433846560440"
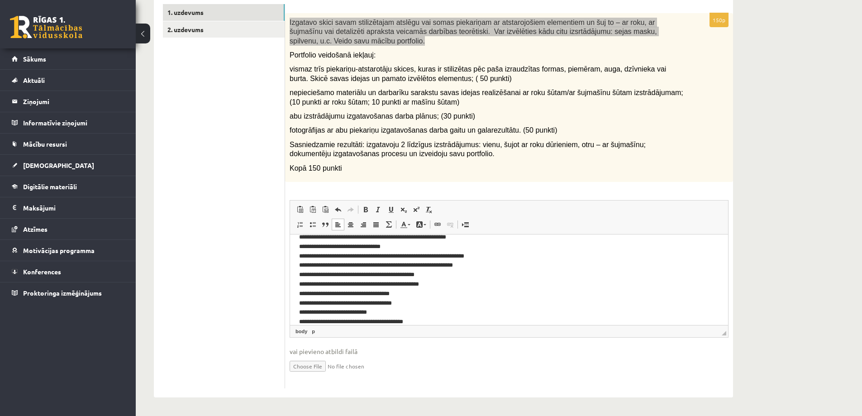
scroll to position [0, 0]
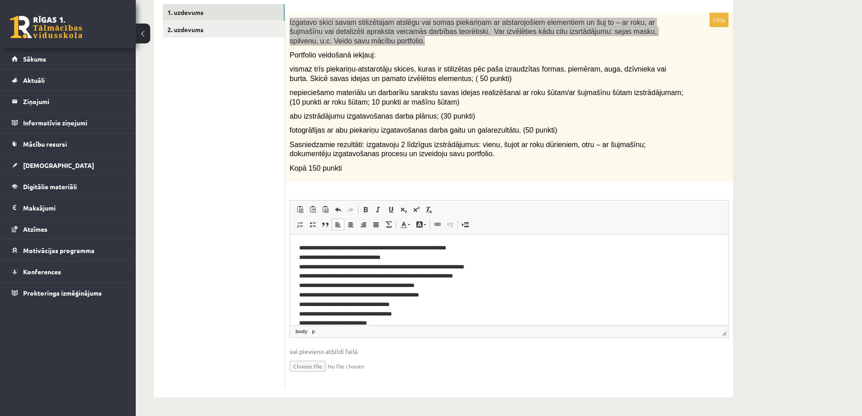
click at [309, 258] on p "**********" at bounding box center [505, 290] width 413 height 94
click at [308, 258] on p "**********" at bounding box center [505, 290] width 413 height 94
click at [312, 267] on p "**********" at bounding box center [505, 290] width 413 height 94
click at [316, 267] on p "**********" at bounding box center [505, 290] width 413 height 94
click at [317, 266] on p "**********" at bounding box center [505, 290] width 413 height 94
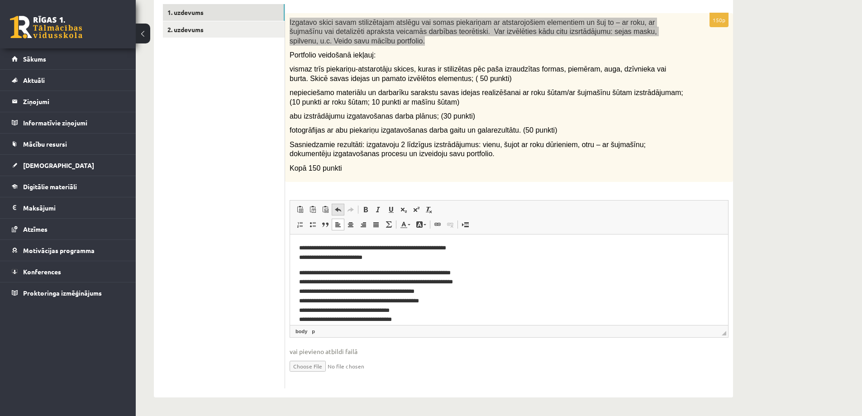
click at [335, 209] on span at bounding box center [337, 209] width 7 height 7
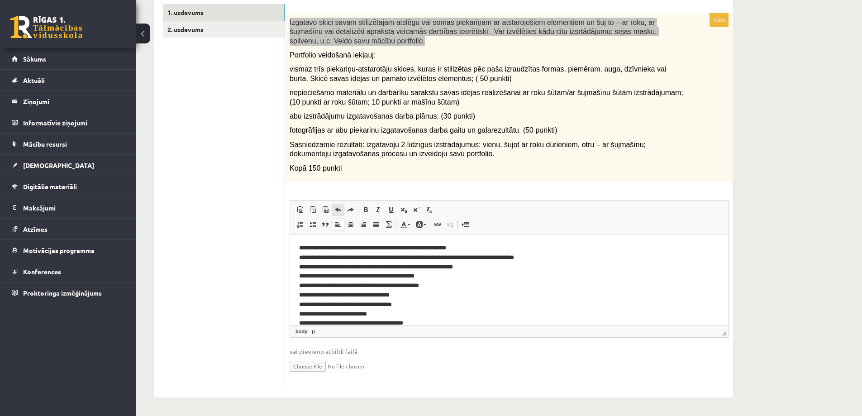
click at [335, 209] on span at bounding box center [337, 209] width 7 height 7
click at [302, 257] on p "**********" at bounding box center [505, 290] width 413 height 94
click at [337, 212] on span at bounding box center [337, 209] width 7 height 7
click at [302, 268] on p "**********" at bounding box center [505, 290] width 413 height 94
click at [311, 274] on p "**********" at bounding box center [505, 290] width 413 height 94
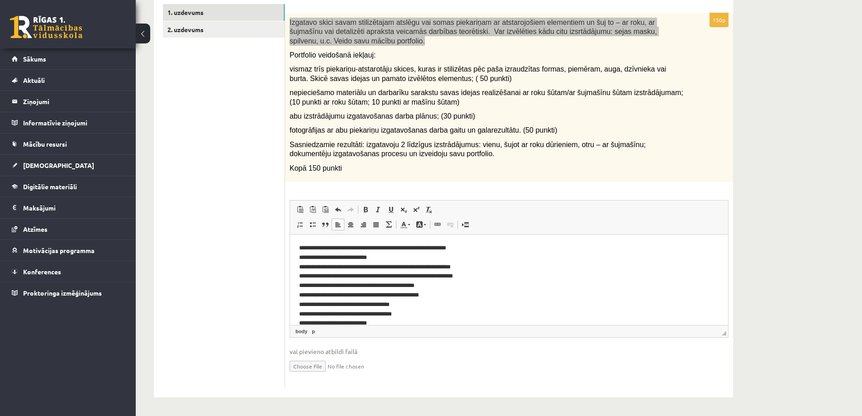
click at [317, 275] on p "**********" at bounding box center [505, 290] width 413 height 94
click at [337, 210] on span at bounding box center [337, 209] width 7 height 7
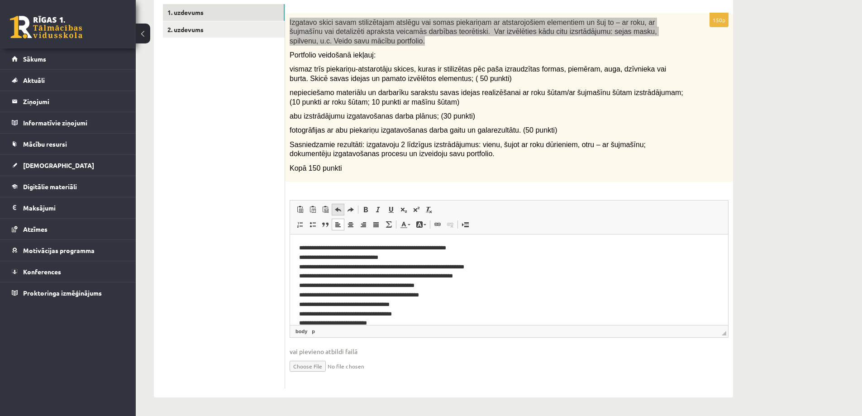
click at [337, 210] on span at bounding box center [337, 209] width 7 height 7
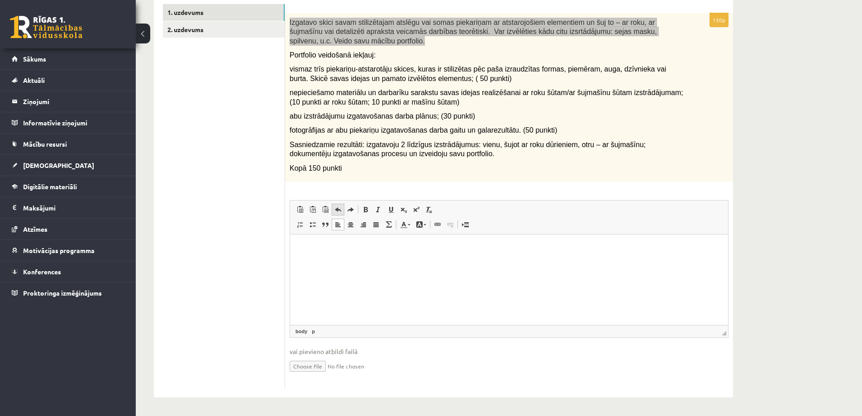
click at [337, 210] on span at bounding box center [337, 209] width 7 height 7
click at [311, 251] on p "Editor, wiswyg-editor-user-answer-47433846560440" at bounding box center [509, 247] width 420 height 9
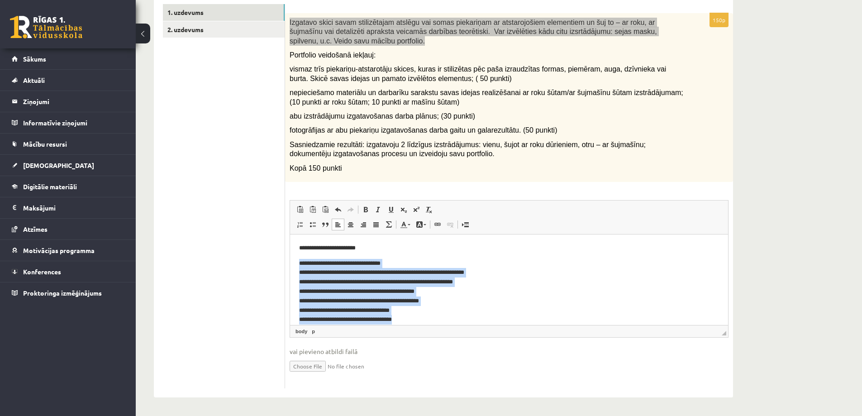
scroll to position [28, 0]
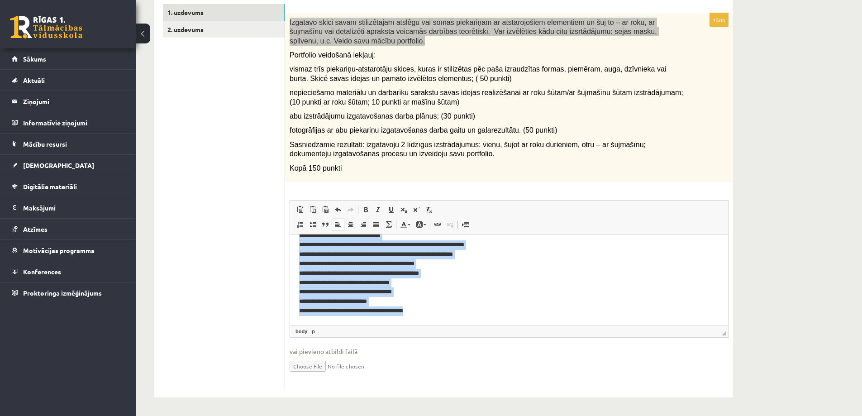
drag, startPoint x: 302, startPoint y: 263, endPoint x: 448, endPoint y: 343, distance: 166.4
click at [448, 324] on html "**********" at bounding box center [509, 265] width 438 height 118
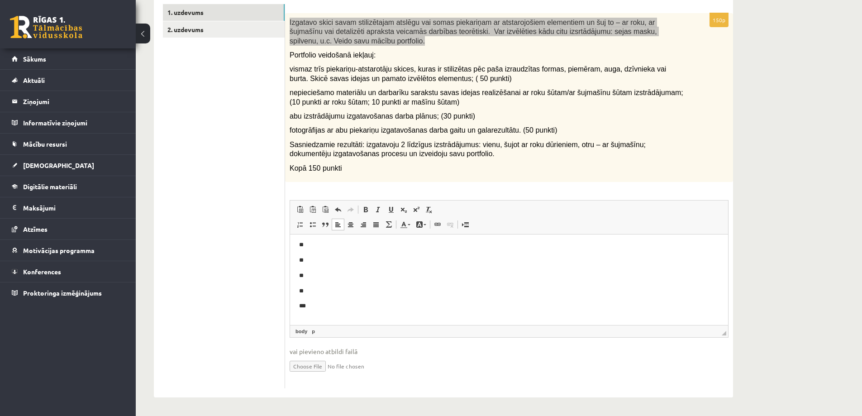
scroll to position [0, 0]
click at [311, 264] on p "**" at bounding box center [505, 262] width 413 height 9
click at [344, 208] on link "Undo Keyboard shortcut Ctrl+Z" at bounding box center [338, 210] width 13 height 12
click at [340, 208] on span at bounding box center [337, 209] width 7 height 7
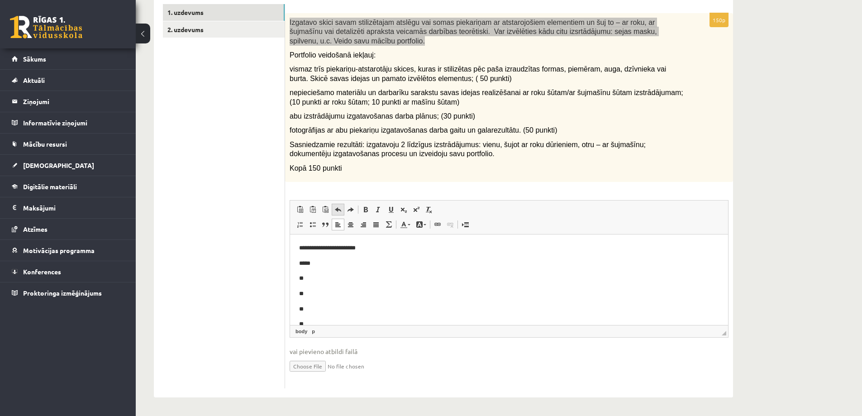
click at [341, 209] on span at bounding box center [337, 209] width 7 height 7
click at [311, 263] on p "**" at bounding box center [505, 262] width 413 height 9
click at [307, 279] on p "**" at bounding box center [505, 277] width 413 height 9
click at [308, 292] on p "**" at bounding box center [505, 293] width 413 height 9
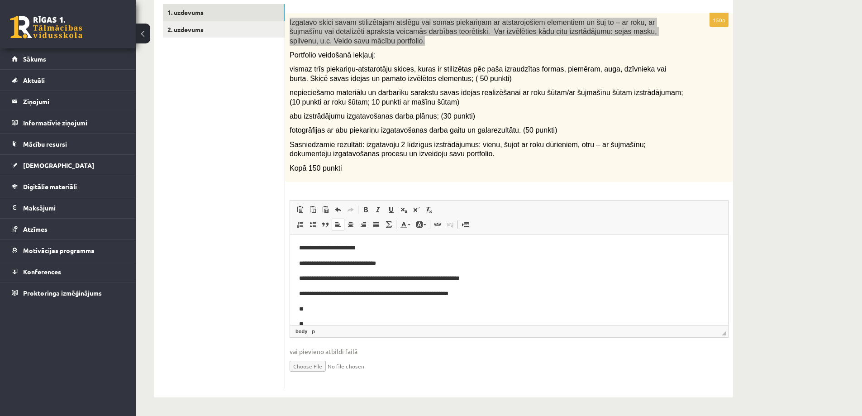
click at [316, 309] on p "**" at bounding box center [505, 308] width 413 height 9
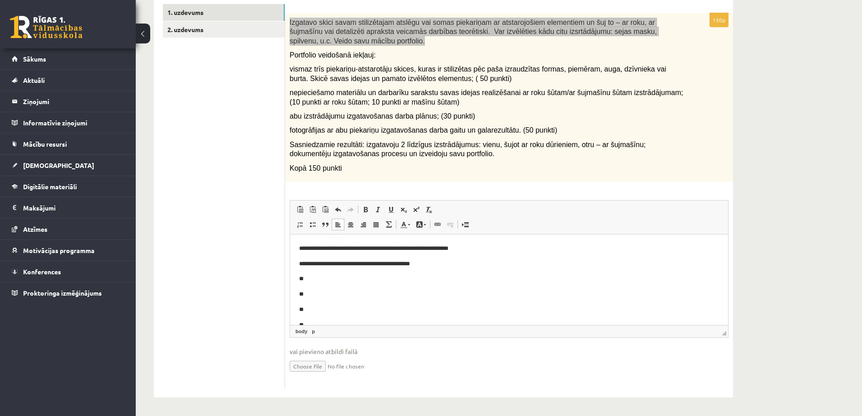
click at [323, 280] on p "**" at bounding box center [505, 278] width 413 height 9
click at [313, 296] on p "**" at bounding box center [505, 293] width 413 height 9
click at [320, 310] on p "**" at bounding box center [505, 308] width 413 height 9
click at [310, 280] on p "**" at bounding box center [505, 279] width 413 height 9
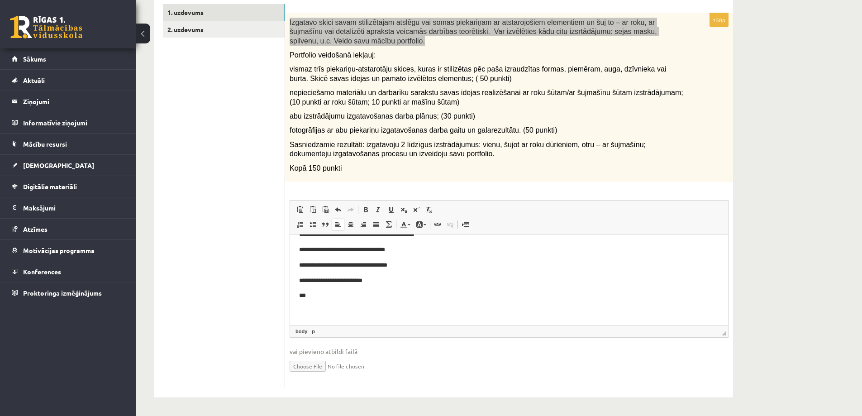
click at [318, 295] on p "***" at bounding box center [505, 294] width 413 height 9
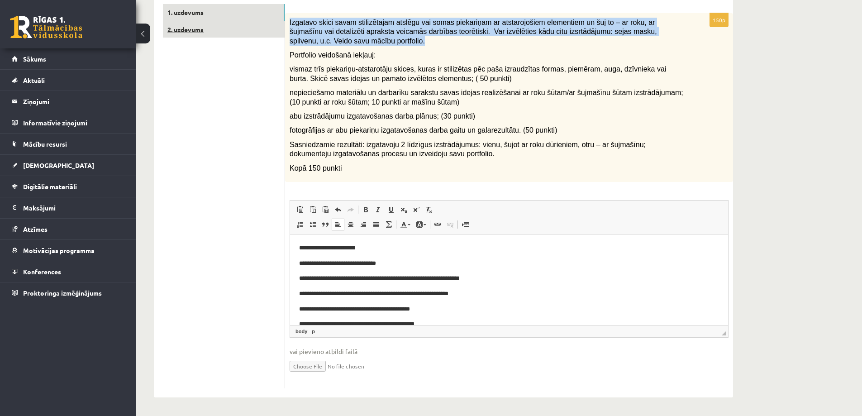
click at [198, 25] on link "2. uzdevums" at bounding box center [224, 29] width 122 height 17
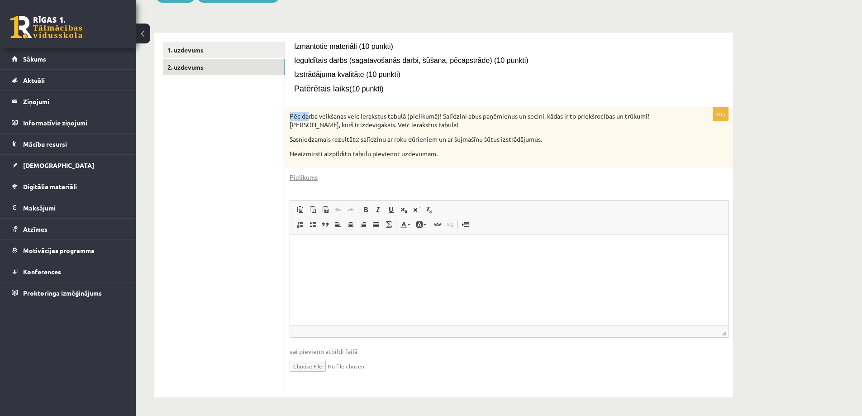
drag, startPoint x: 290, startPoint y: 114, endPoint x: 301, endPoint y: 112, distance: 11.0
click at [302, 112] on p "Pēc darba veikšanas veic ierakstus tabulā (pielikumā)! Salīdzini abus paņēmienu…" at bounding box center [486, 121] width 394 height 18
click at [375, 136] on p "Sasniedzamais rezultāts: salīdzinu ar roku dūrieniem un ar šujmašīnu šūtus izst…" at bounding box center [486, 139] width 394 height 9
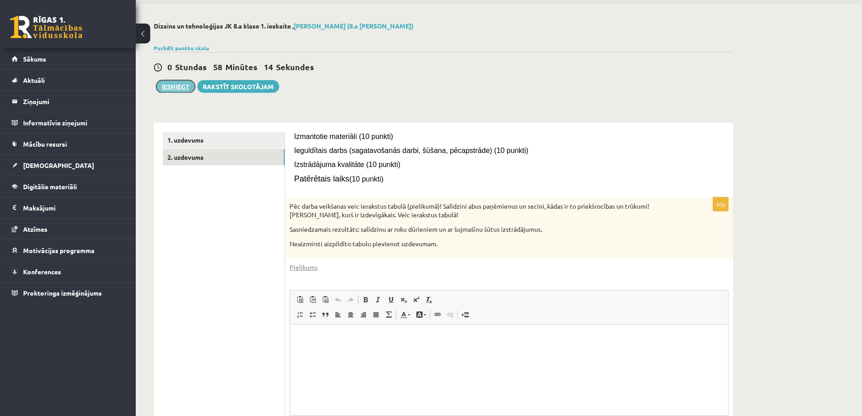
click at [184, 87] on button "Iesniegt" at bounding box center [175, 86] width 39 height 13
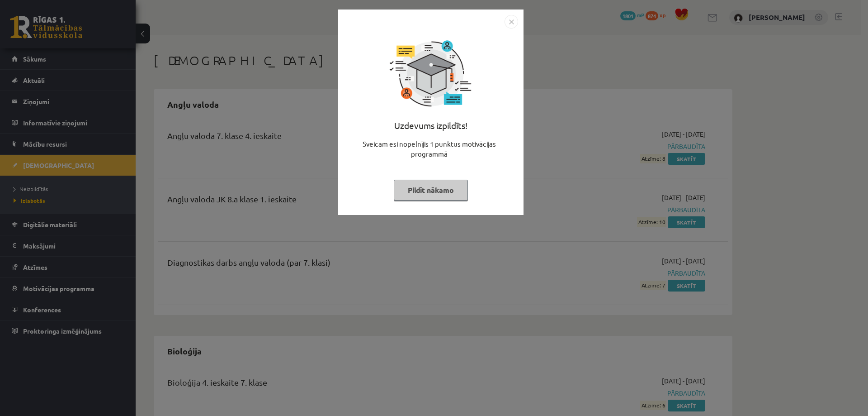
click at [445, 189] on button "Pildīt nākamo" at bounding box center [431, 190] width 74 height 21
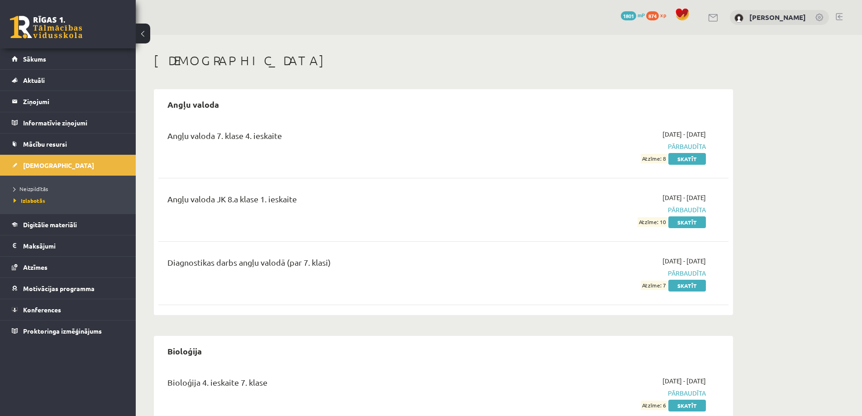
scroll to position [136, 0]
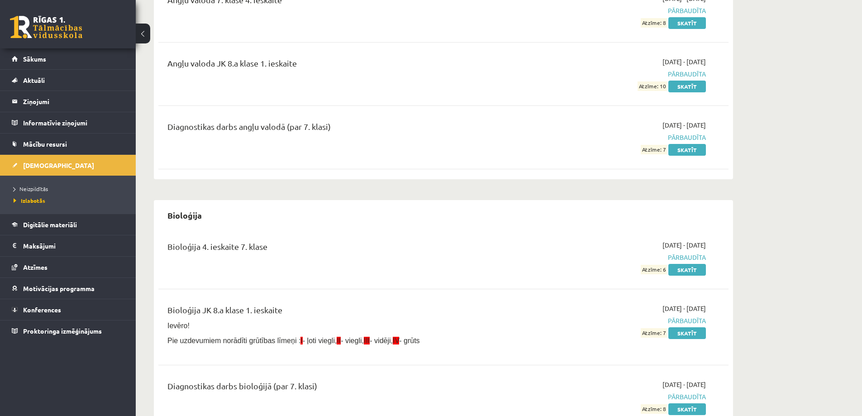
click at [40, 193] on li "Neizpildītās" at bounding box center [70, 189] width 113 height 12
click at [37, 189] on span "Neizpildītās" at bounding box center [33, 188] width 39 height 7
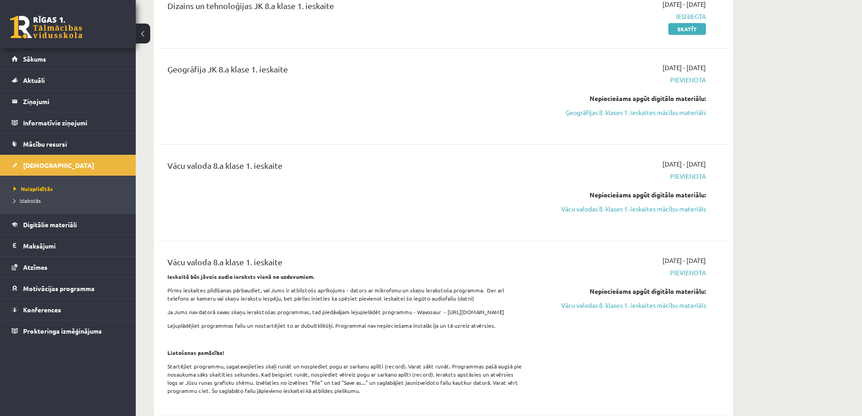
scroll to position [317, 0]
